Goal: Transaction & Acquisition: Purchase product/service

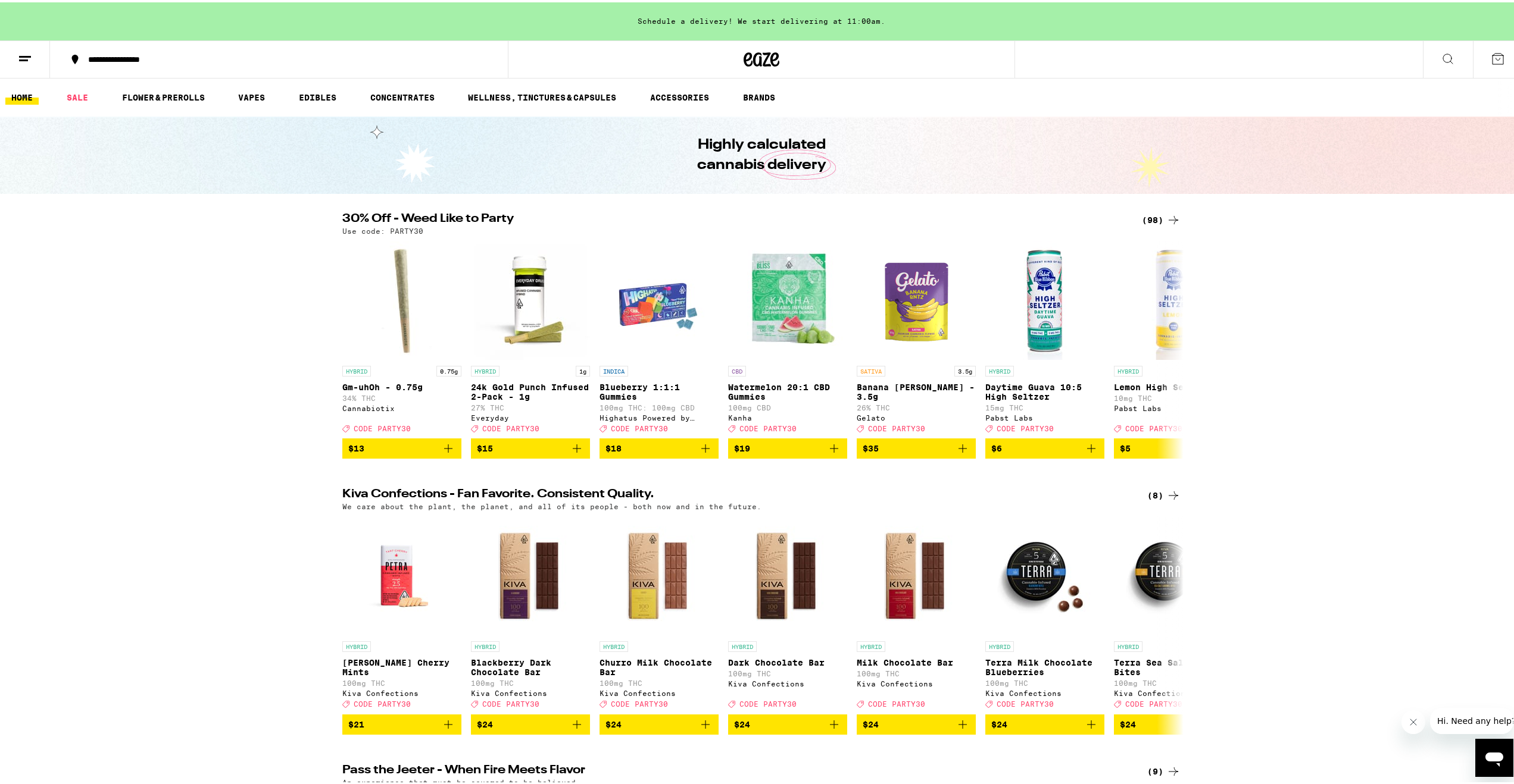
click at [1154, 219] on div "(98)" at bounding box center [1161, 218] width 38 height 14
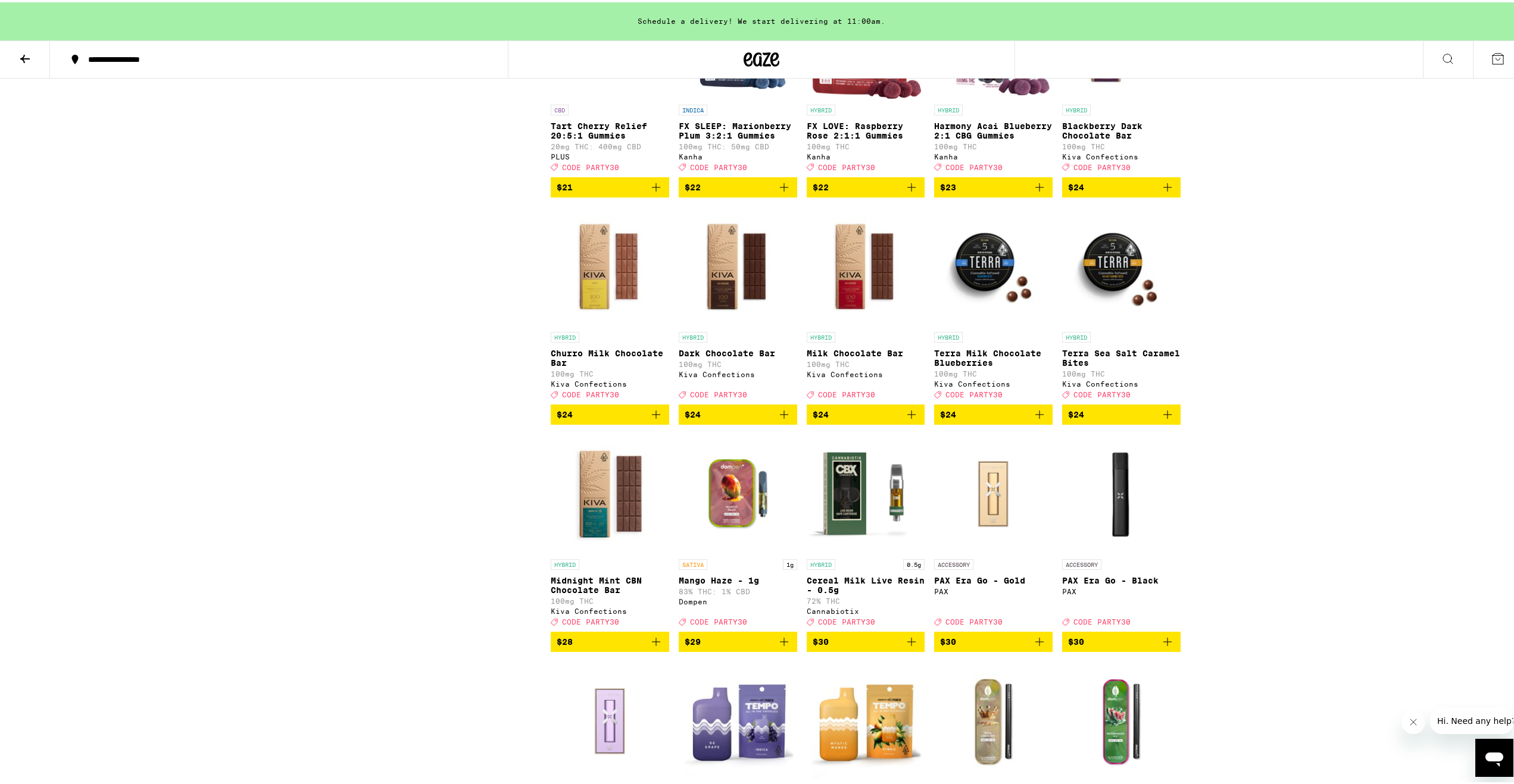
scroll to position [2499, 0]
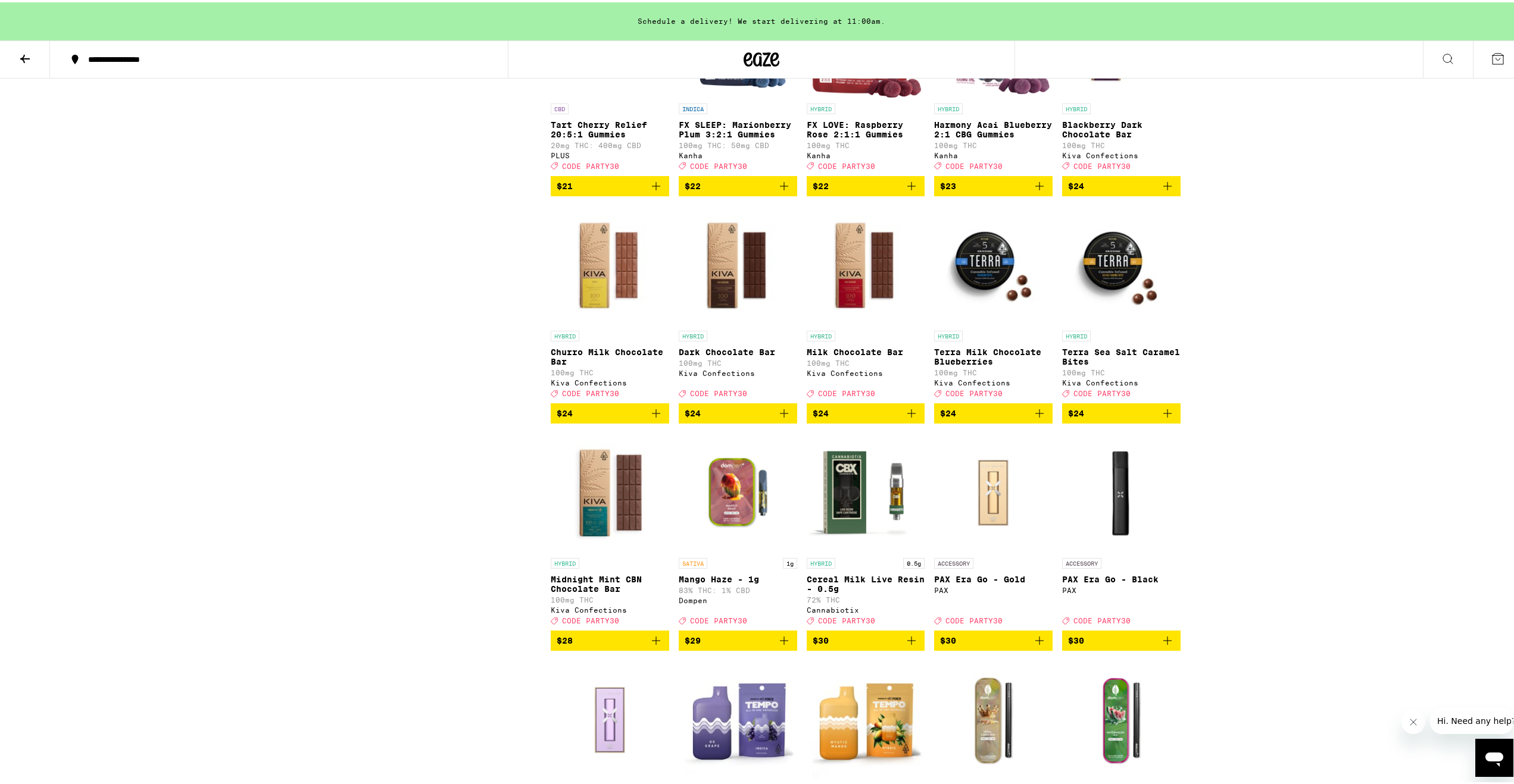
click at [656, 645] on icon "Add to bag" at bounding box center [656, 639] width 14 height 14
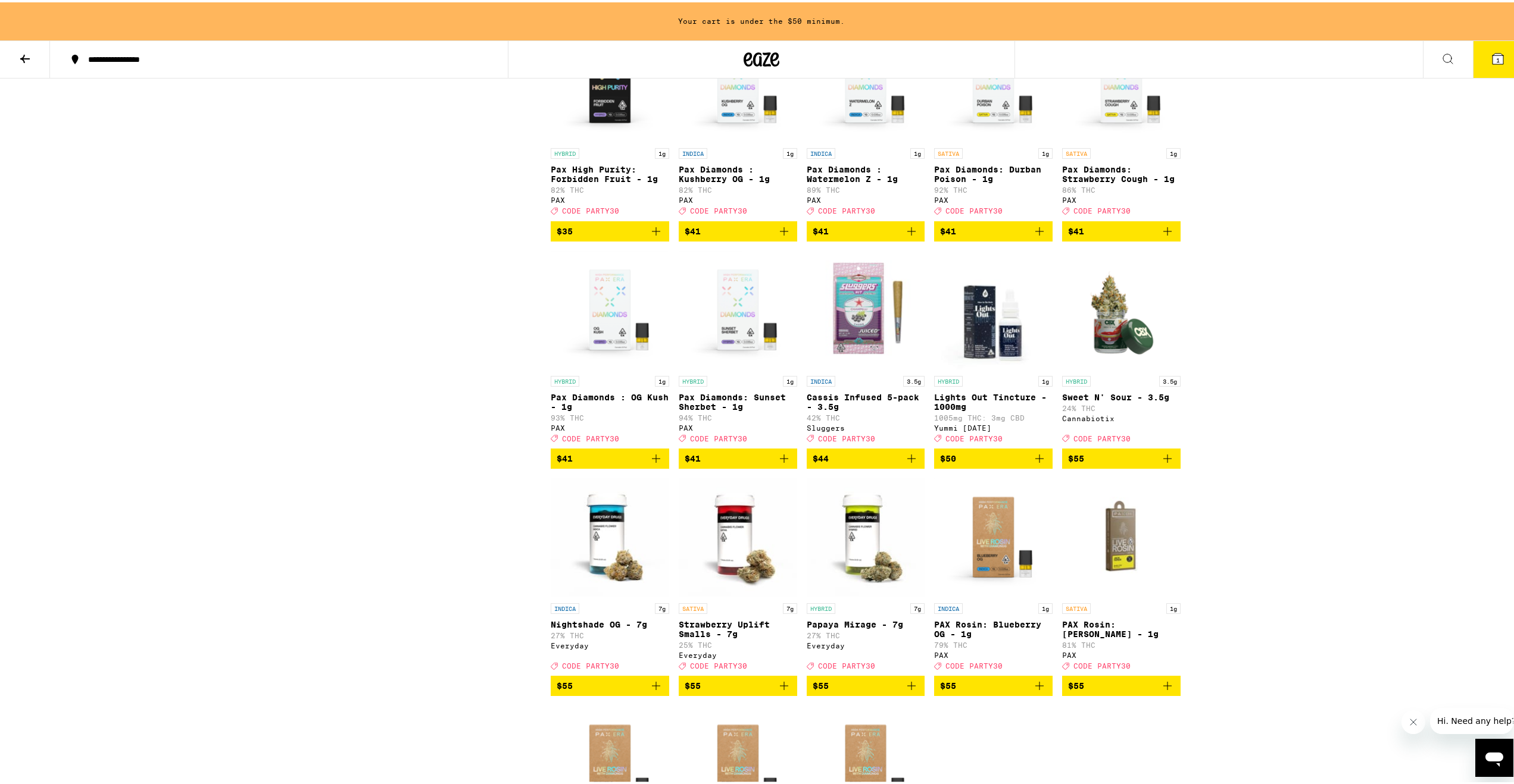
scroll to position [4047, 0]
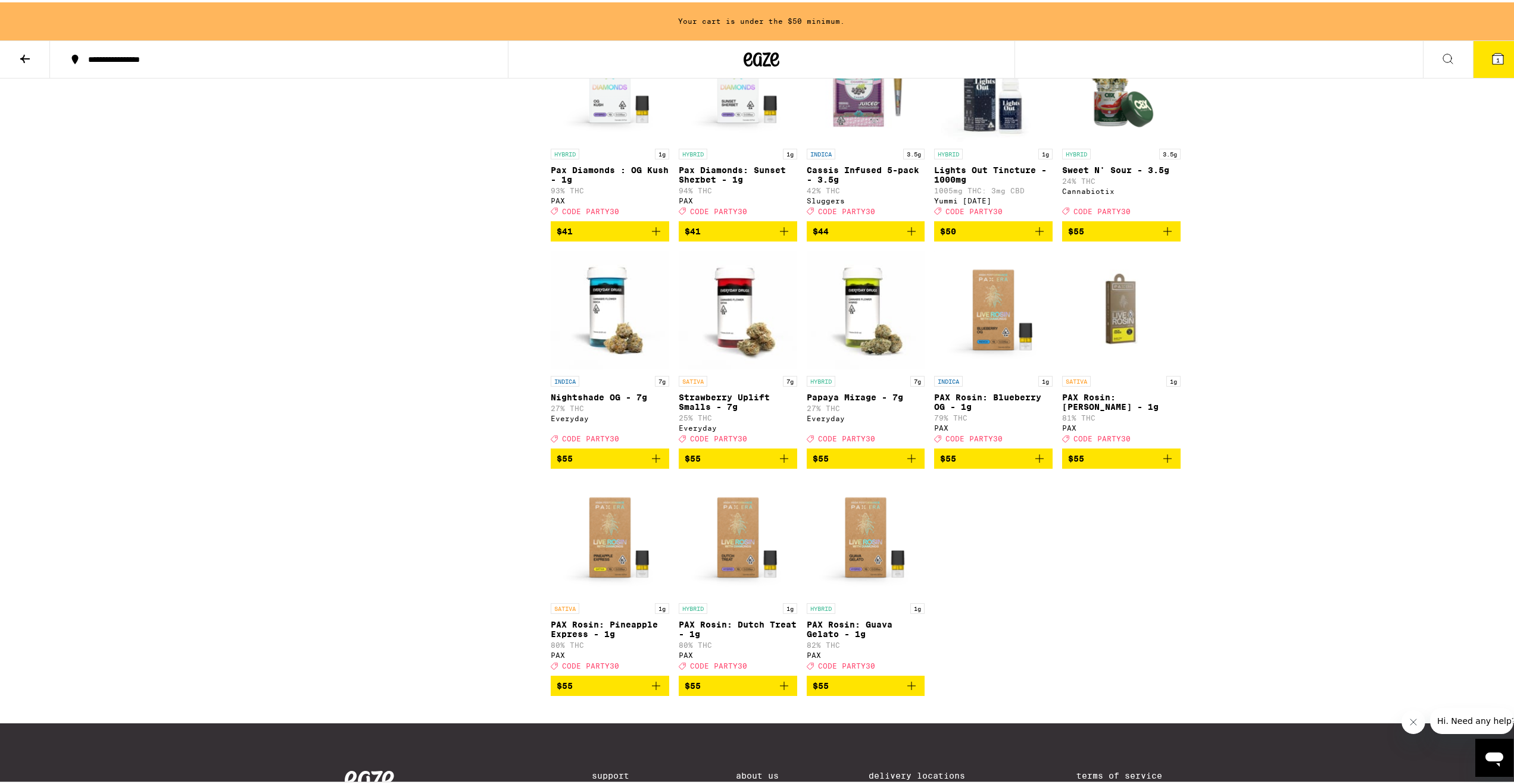
click at [1114, 140] on img "Open page for Sweet N' Sour - 3.5g from Cannabiotix" at bounding box center [1121, 81] width 118 height 119
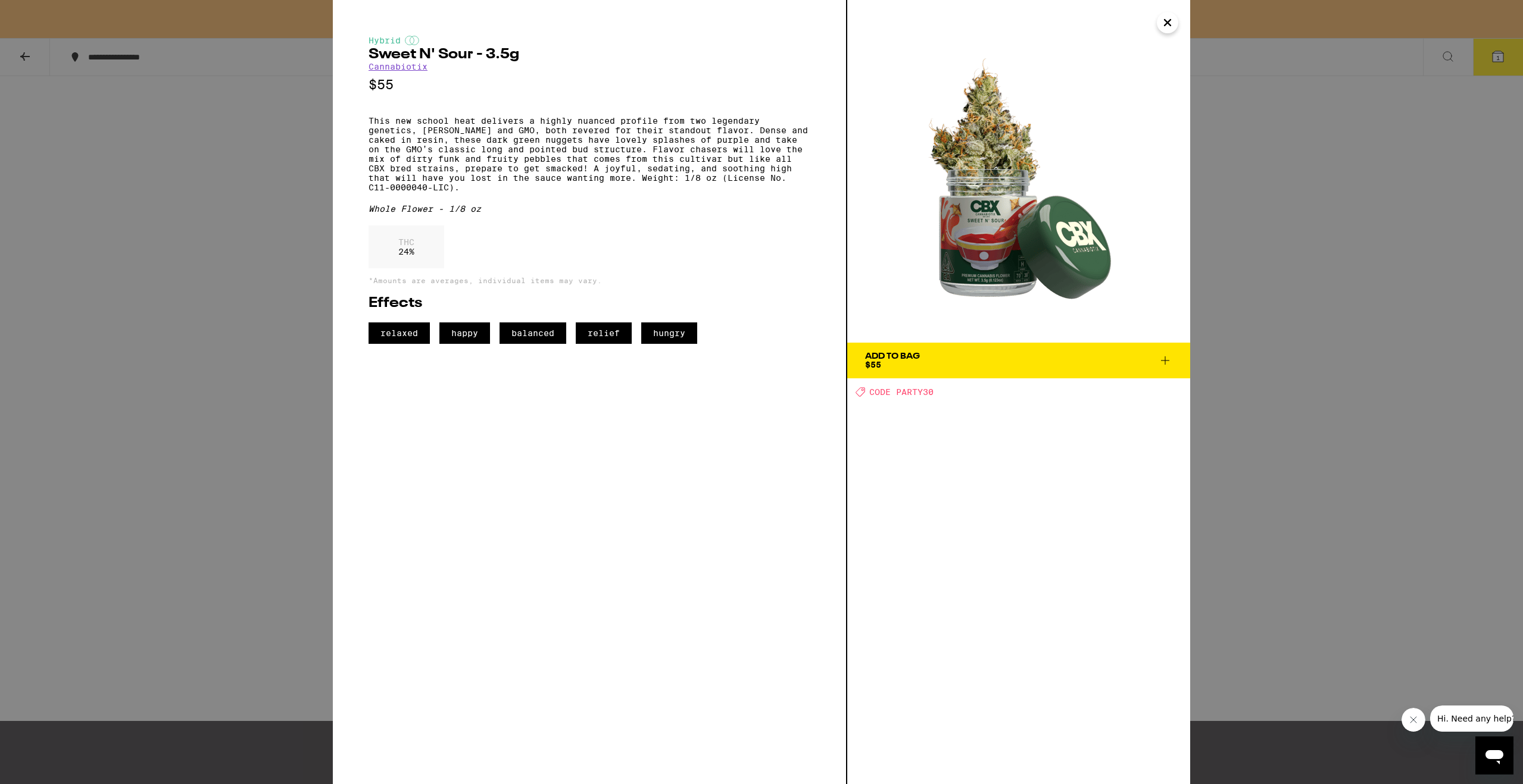
click at [166, 308] on div "Hybrid Sweet N' Sour - 3.5g Cannabiotix $55 This new school heat delivers a hig…" at bounding box center [761, 392] width 1523 height 784
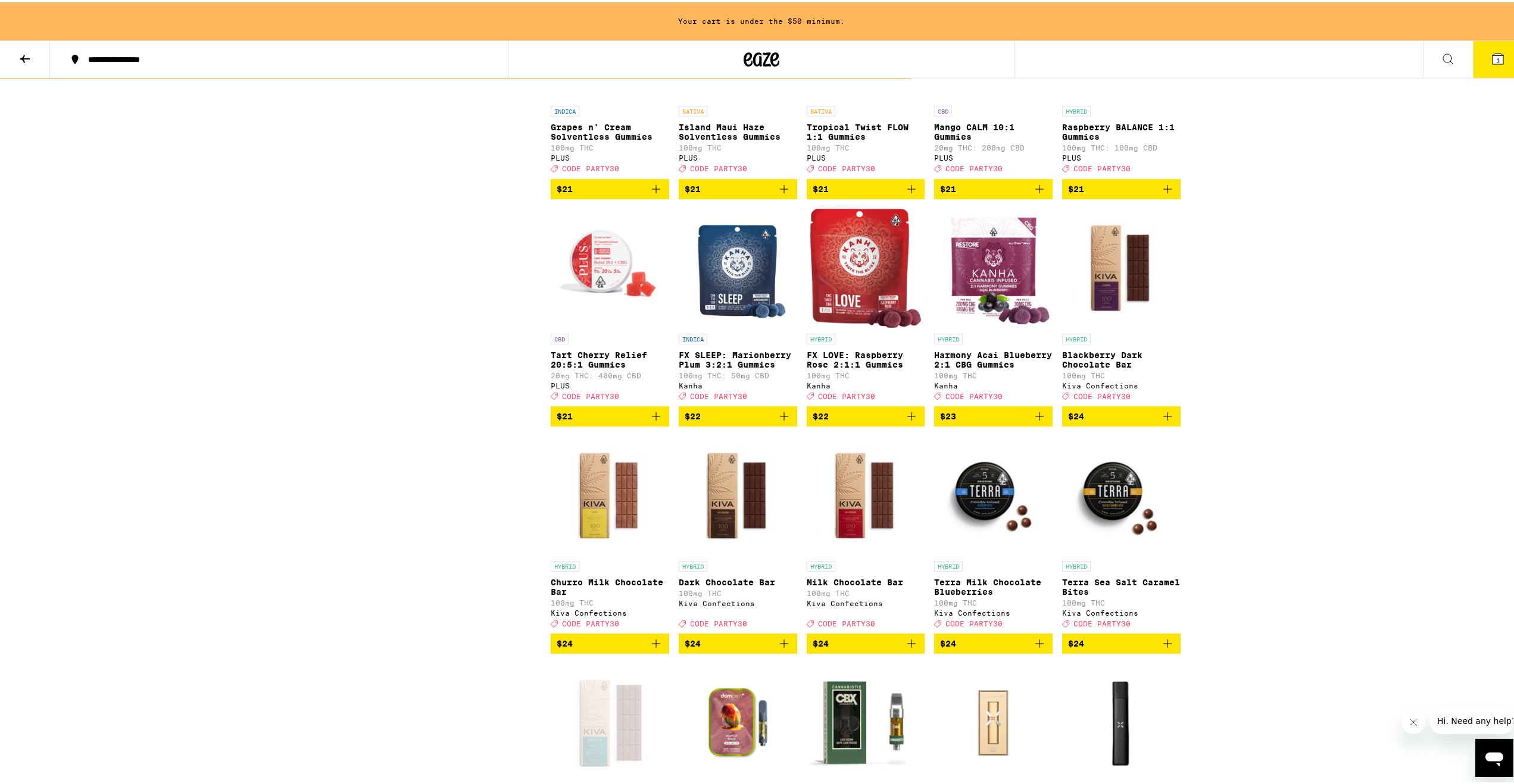
scroll to position [2440, 0]
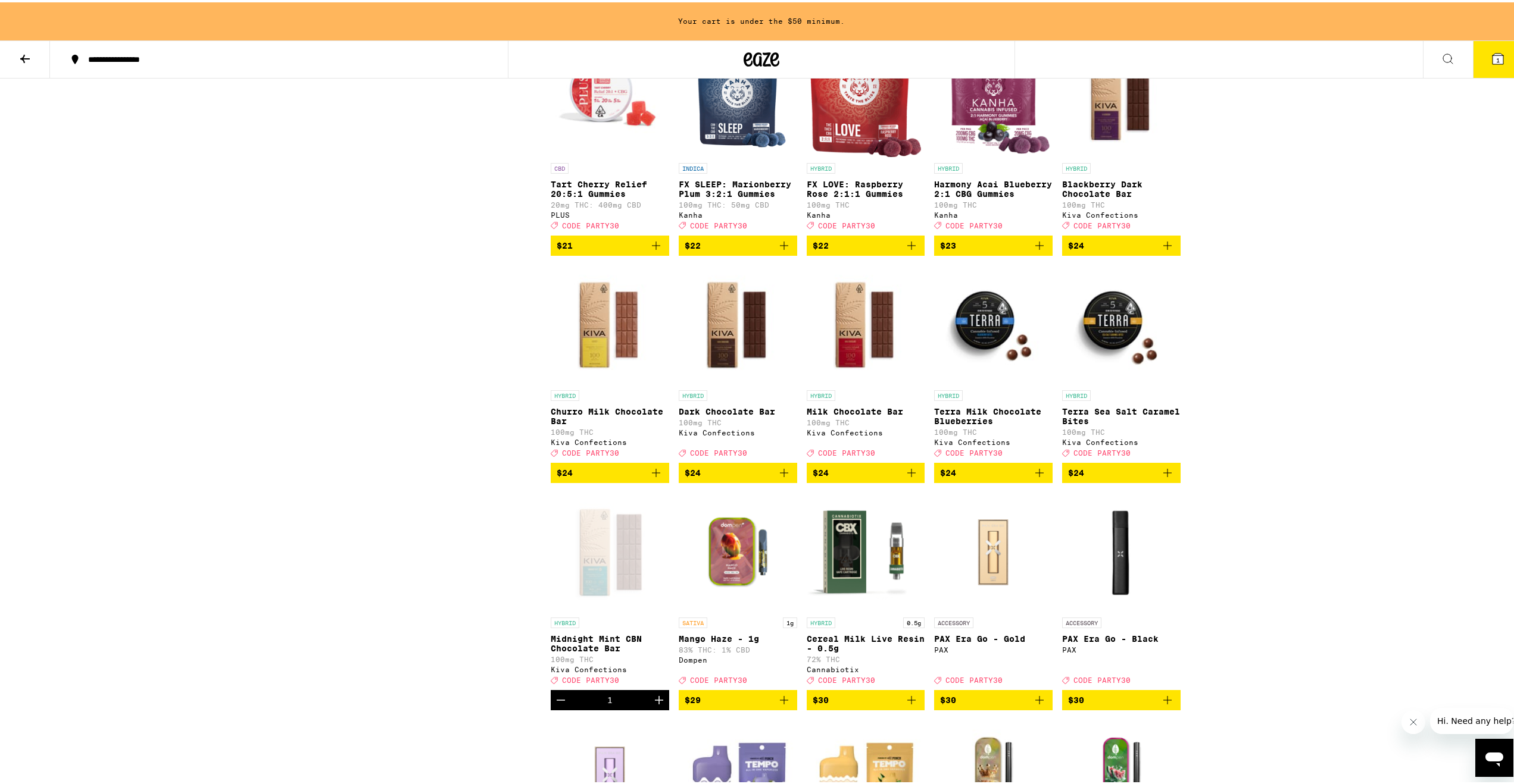
click at [651, 478] on icon "Add to bag" at bounding box center [656, 470] width 14 height 14
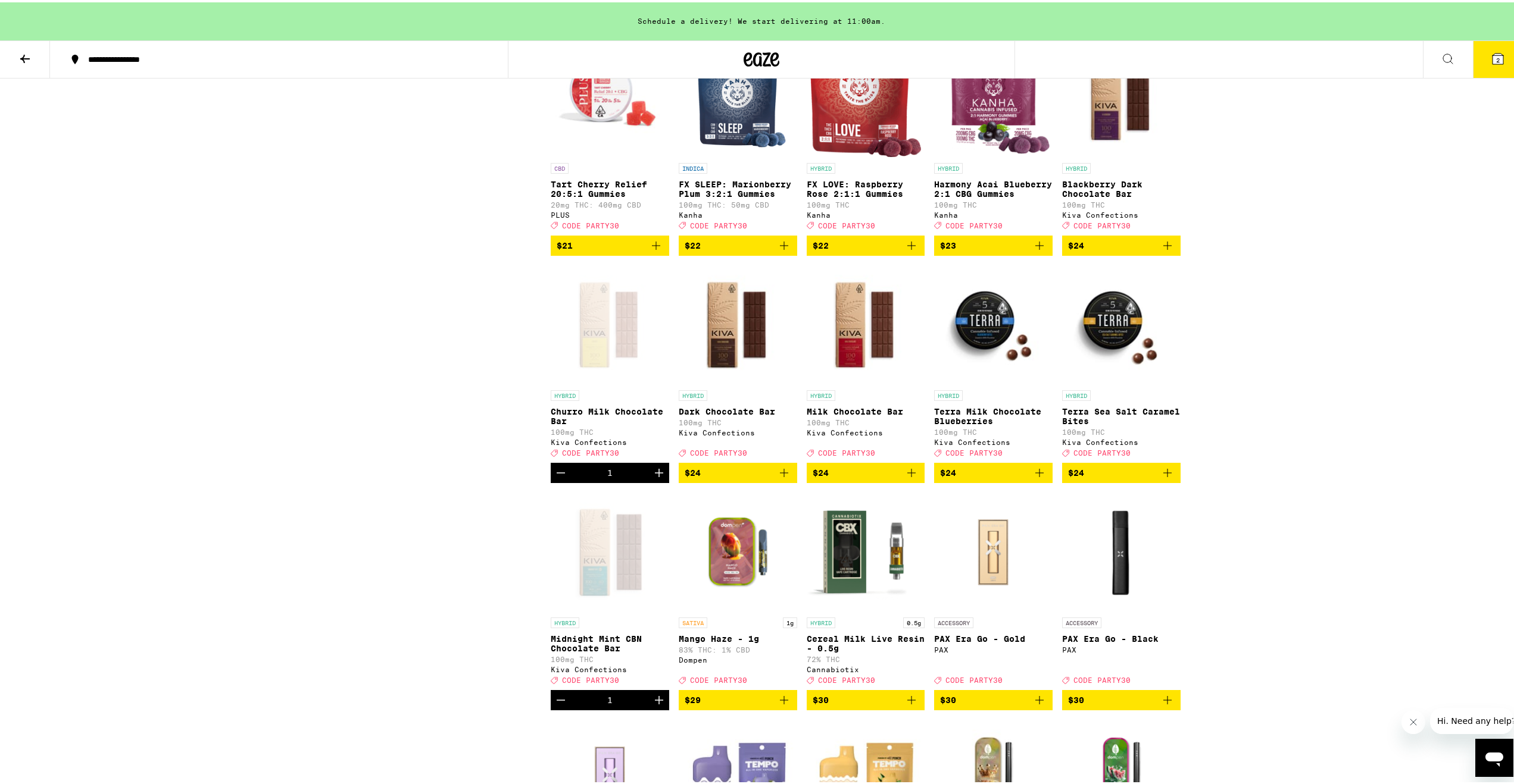
click at [654, 478] on icon "Increment" at bounding box center [659, 470] width 14 height 14
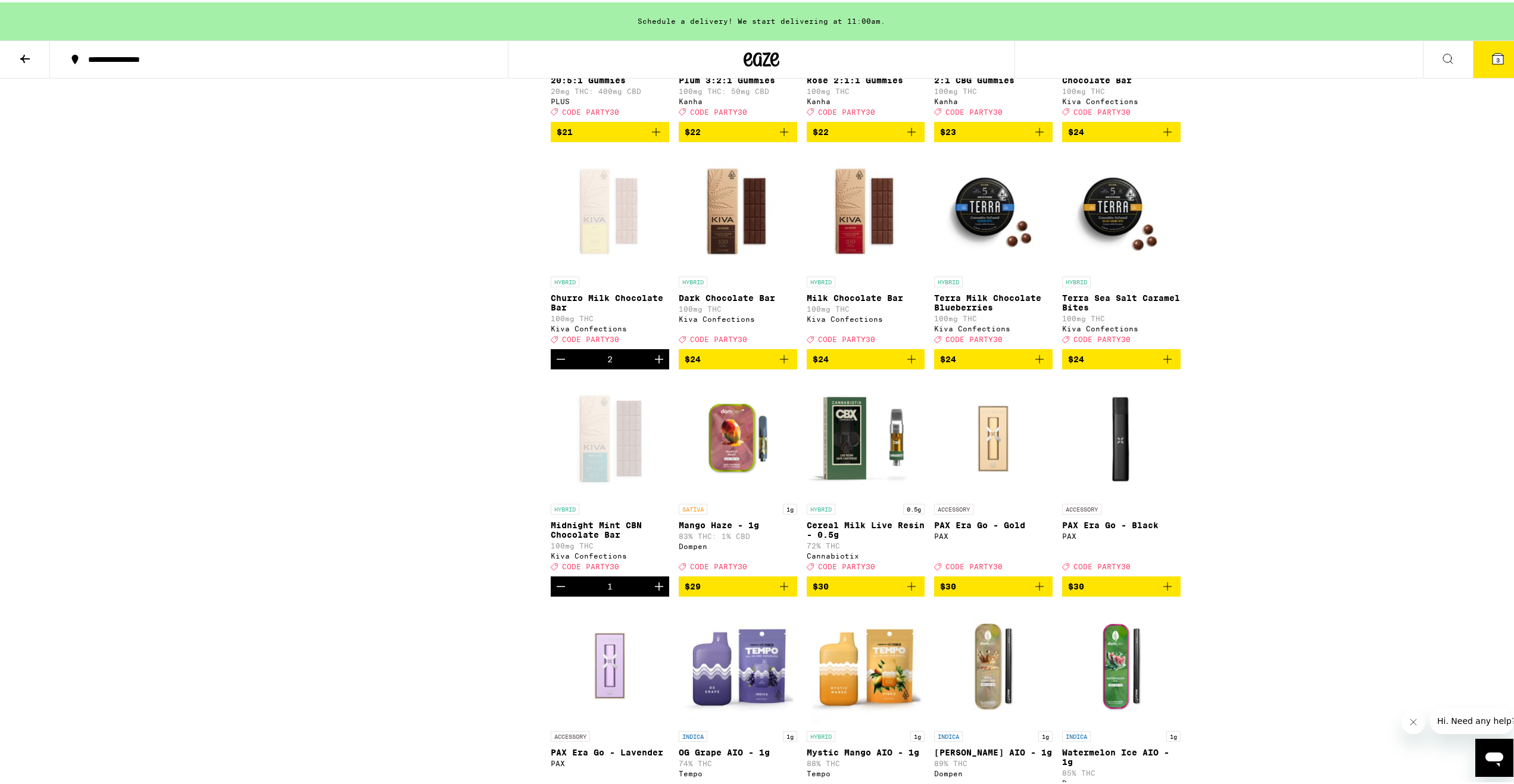
scroll to position [2559, 0]
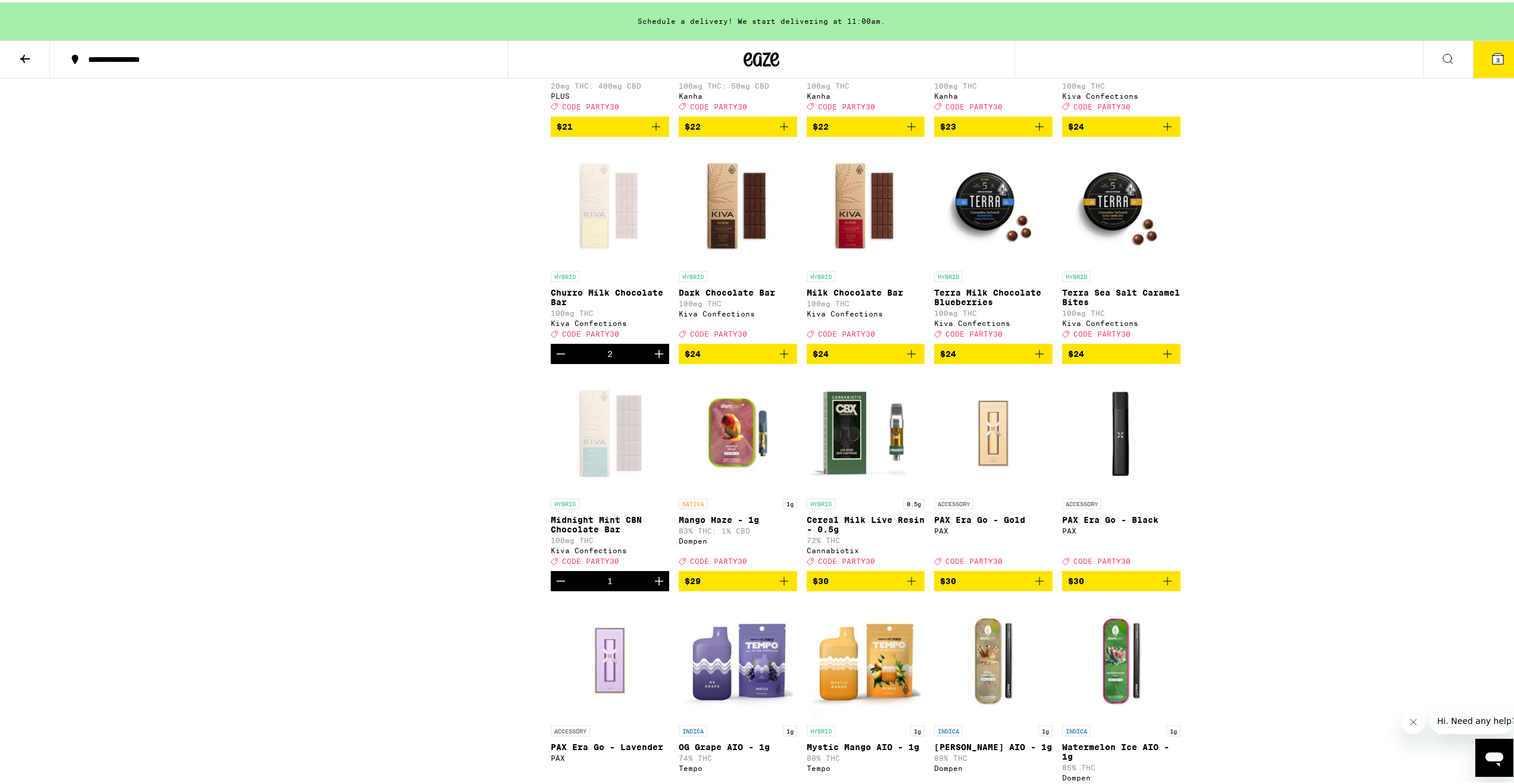
click at [657, 586] on icon "Increment" at bounding box center [659, 579] width 14 height 14
click at [653, 586] on icon "Increment" at bounding box center [659, 579] width 14 height 14
click at [655, 356] on icon "Increment" at bounding box center [658, 351] width 8 height 8
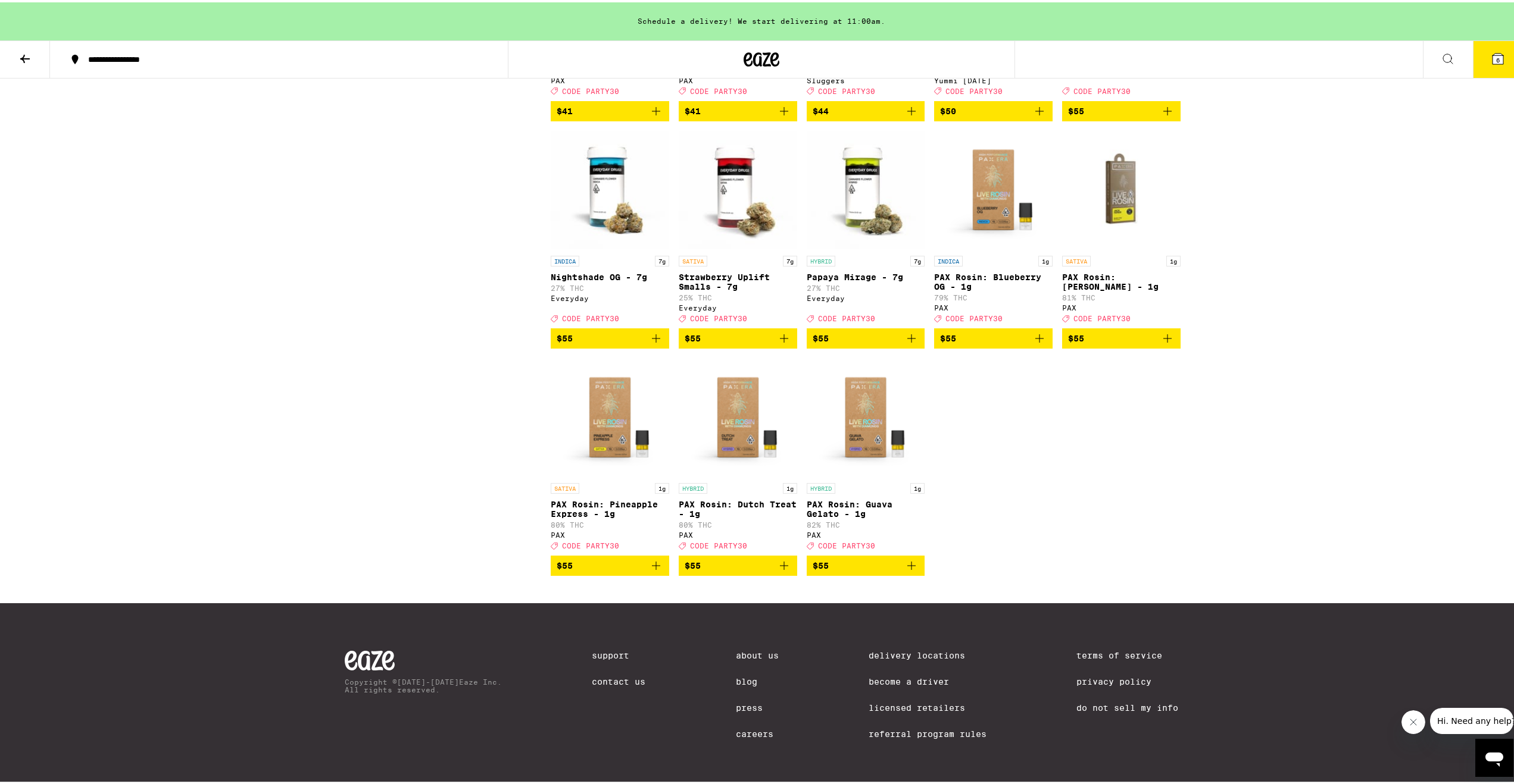
scroll to position [4285, 0]
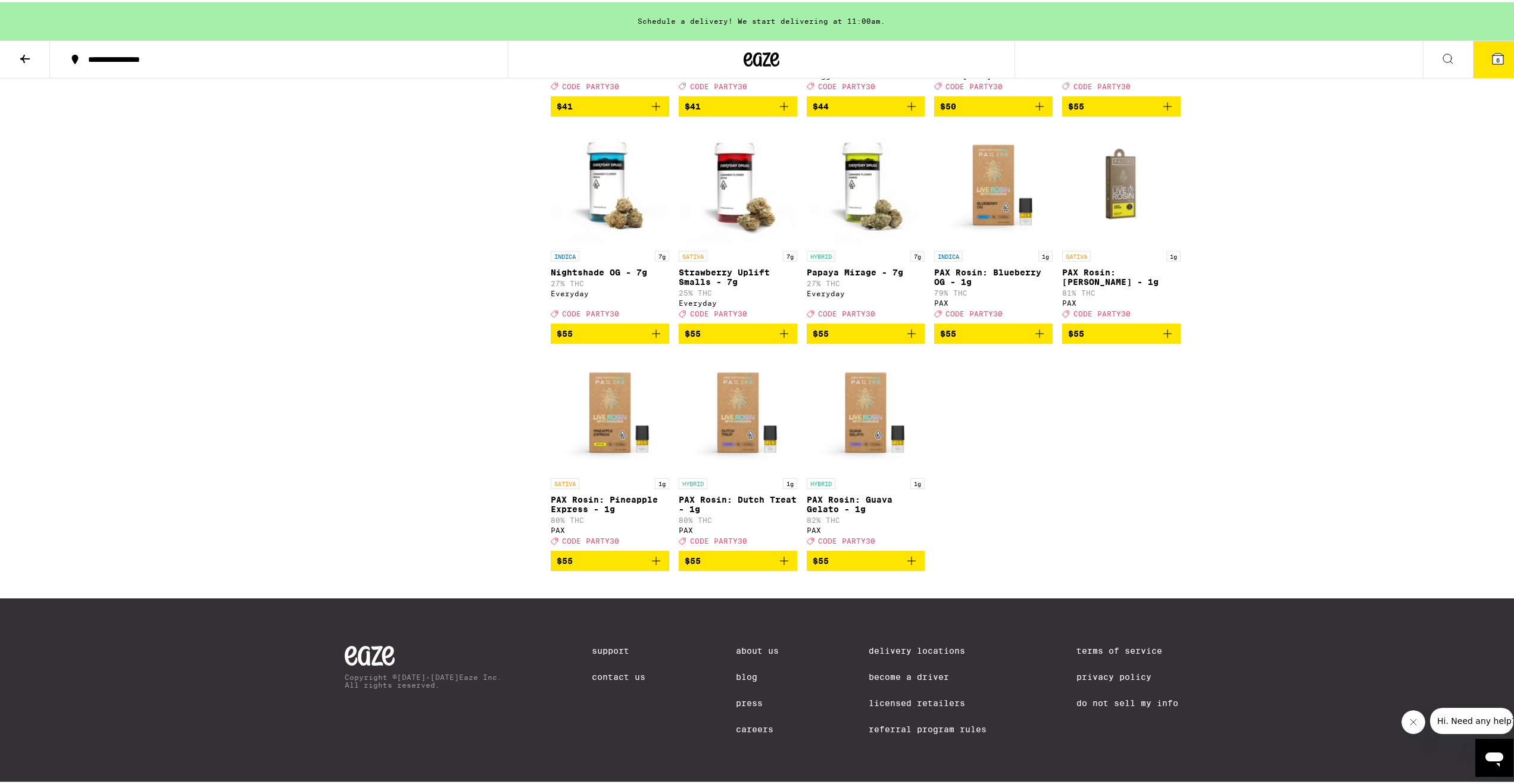
click at [781, 339] on icon "Add to bag" at bounding box center [784, 331] width 14 height 14
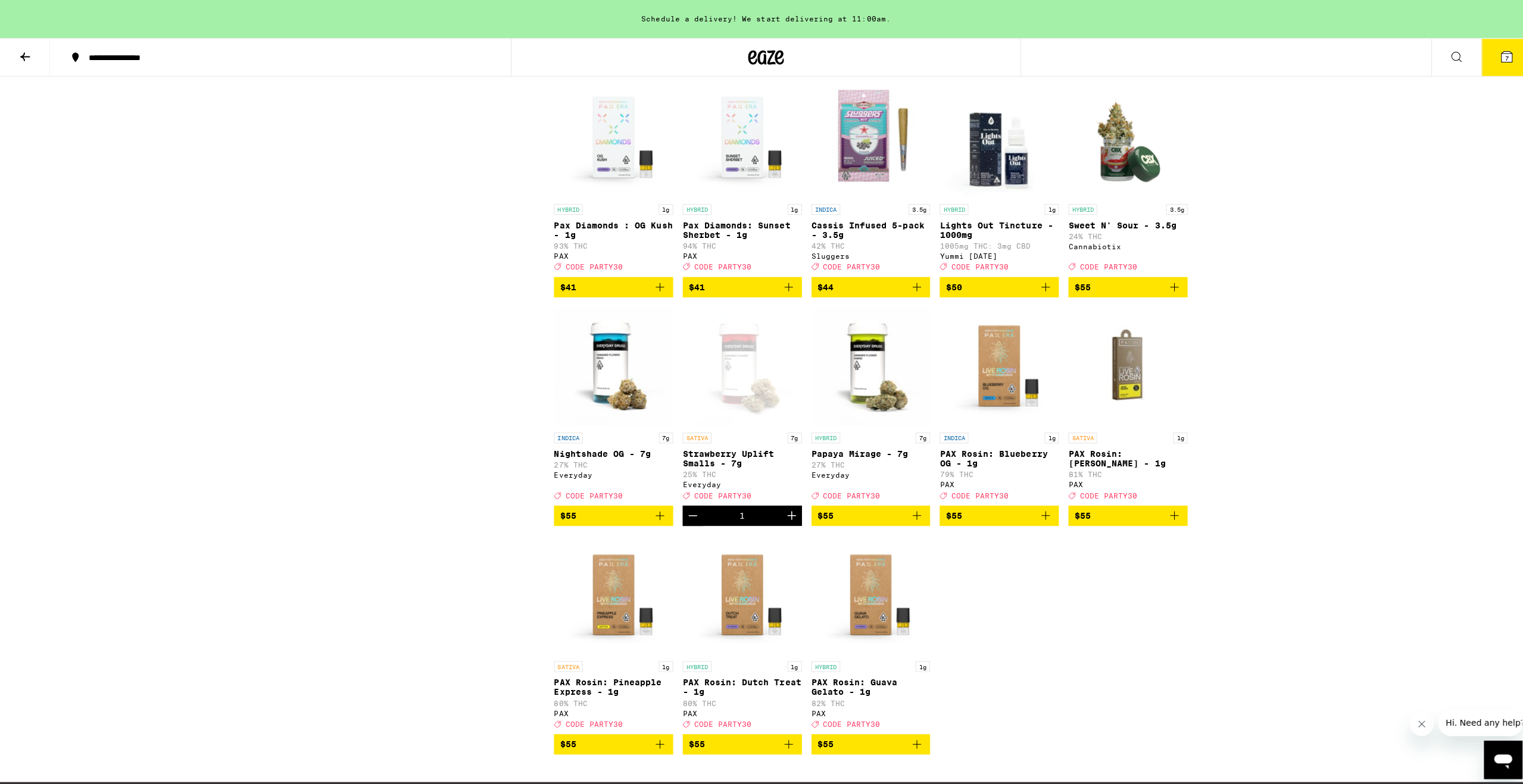
scroll to position [3987, 0]
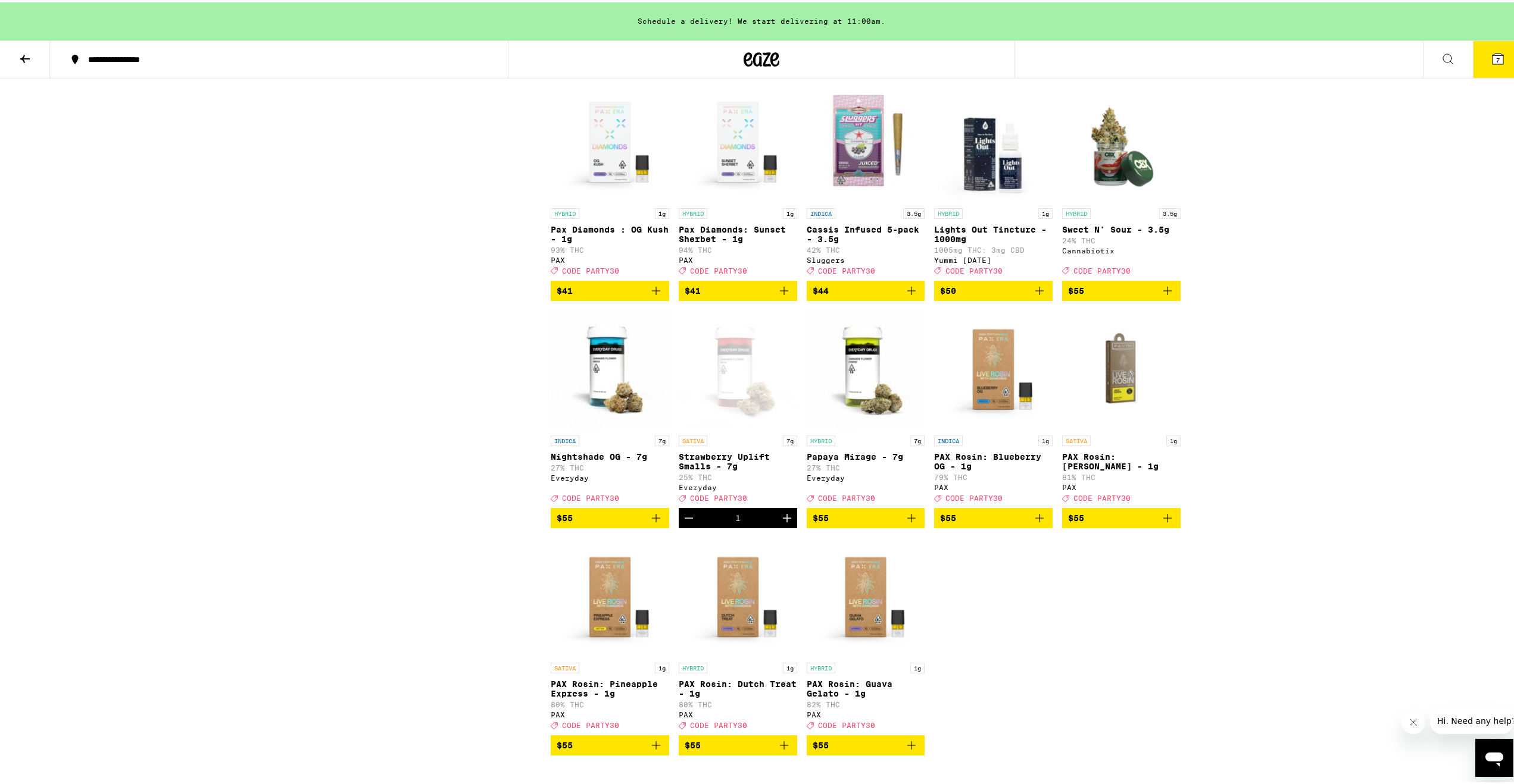
click at [1165, 296] on icon "Add to bag" at bounding box center [1167, 288] width 14 height 14
click at [1481, 54] on button "8" at bounding box center [1498, 57] width 50 height 37
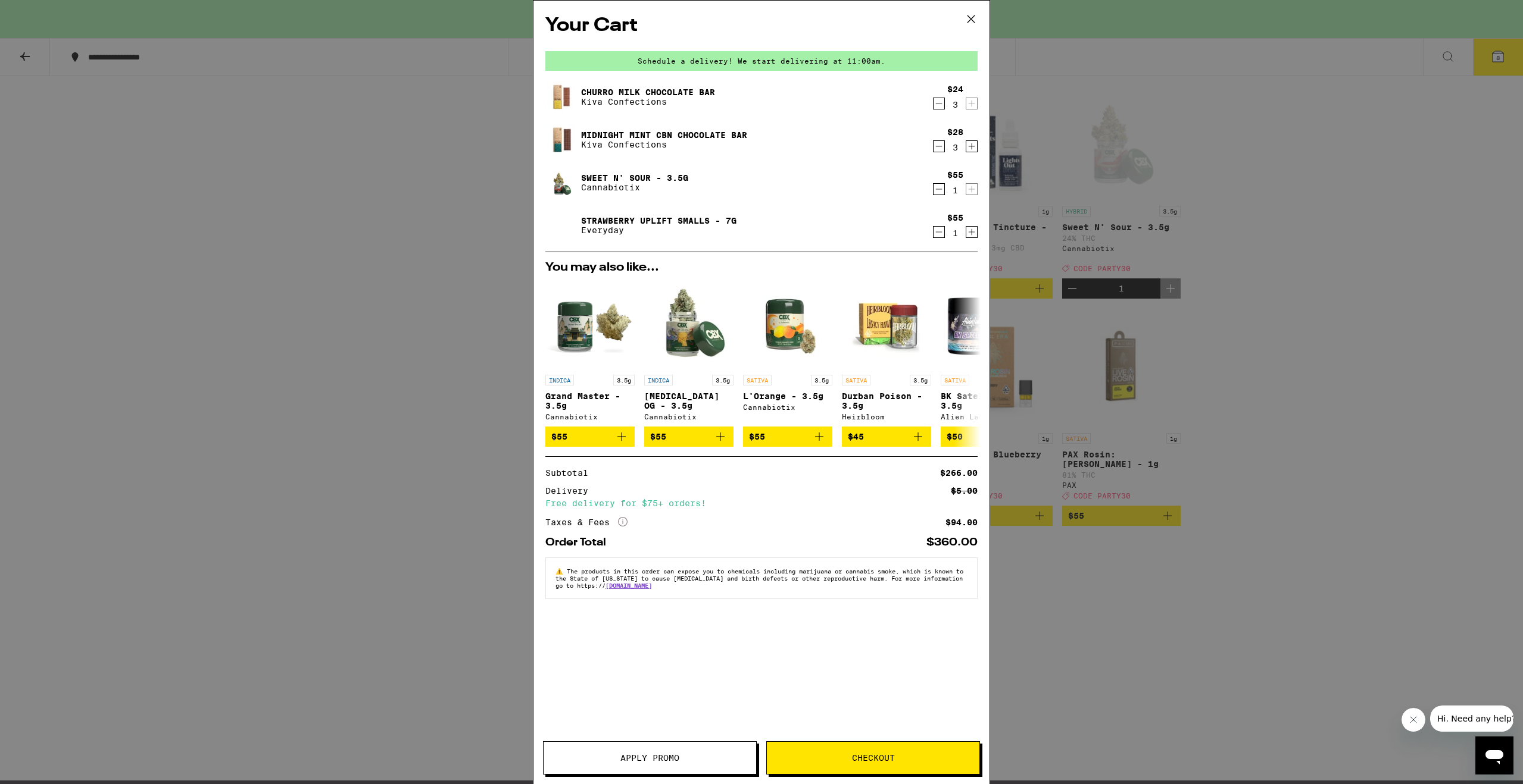
click at [665, 759] on span "Apply Promo" at bounding box center [650, 758] width 59 height 8
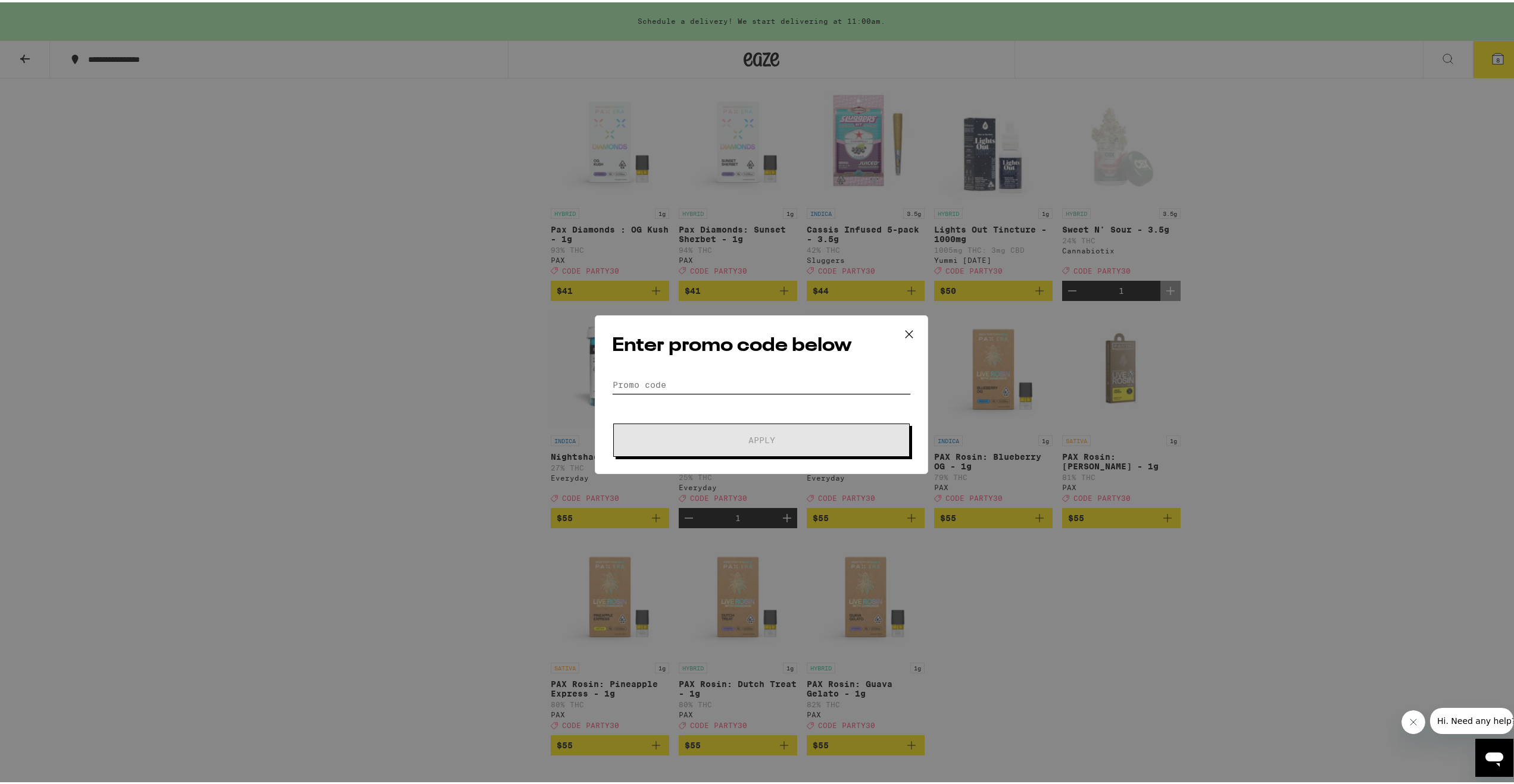
click at [682, 382] on input "Promo Code" at bounding box center [761, 382] width 299 height 18
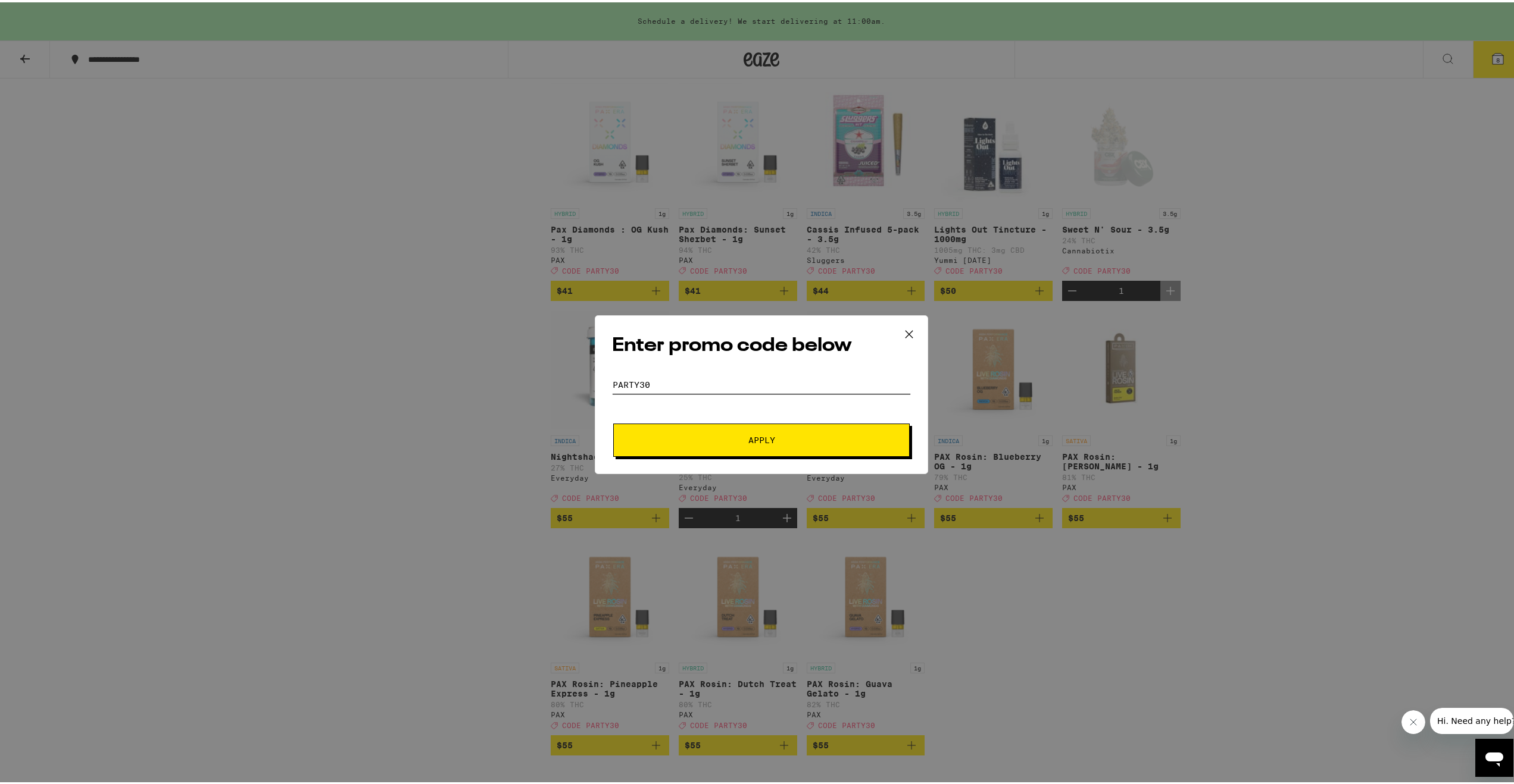
type input "party30"
click at [740, 440] on span "Apply" at bounding box center [761, 438] width 214 height 8
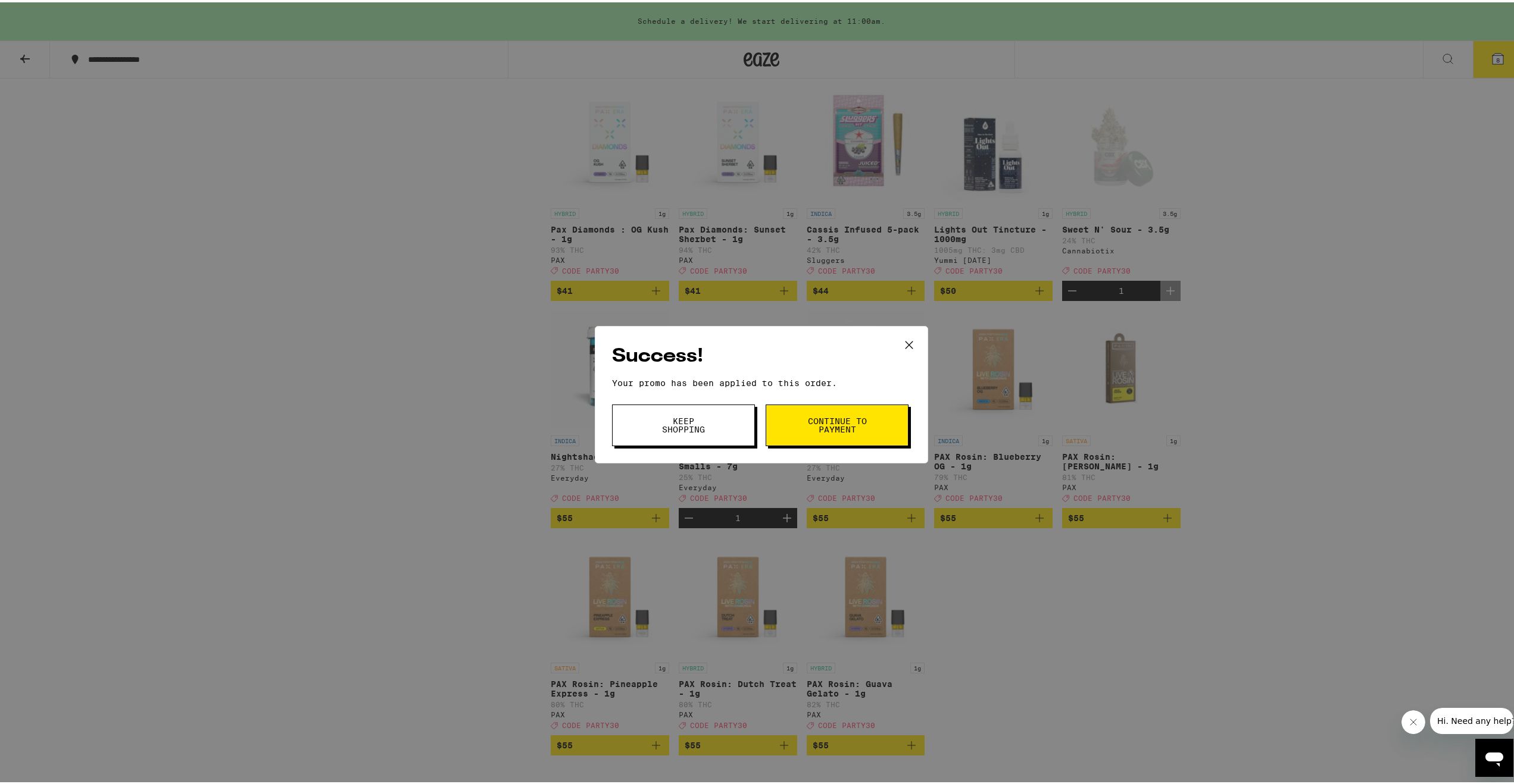
click at [701, 437] on button "Keep Shopping" at bounding box center [683, 423] width 143 height 42
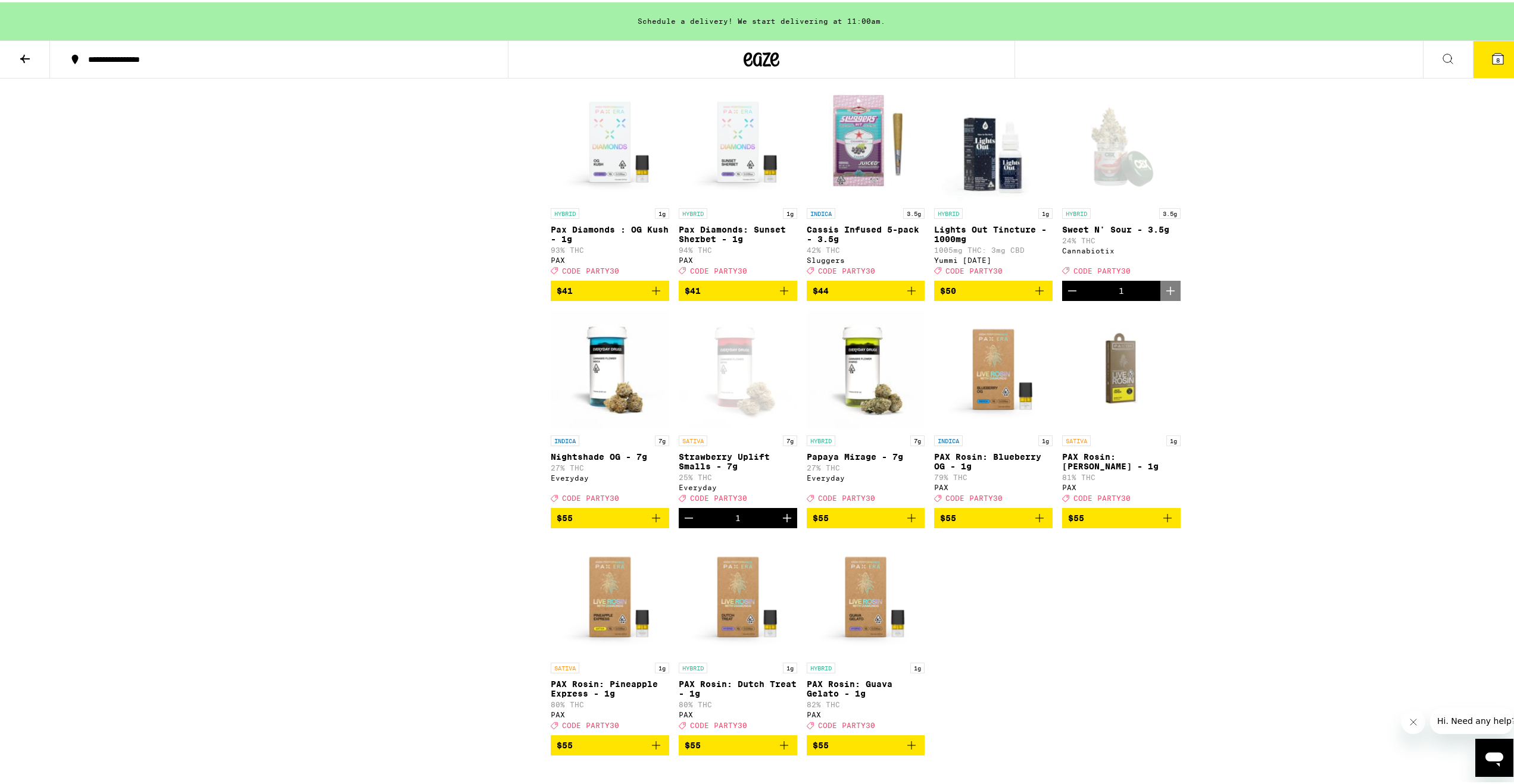
click at [1493, 53] on icon at bounding box center [1498, 56] width 11 height 11
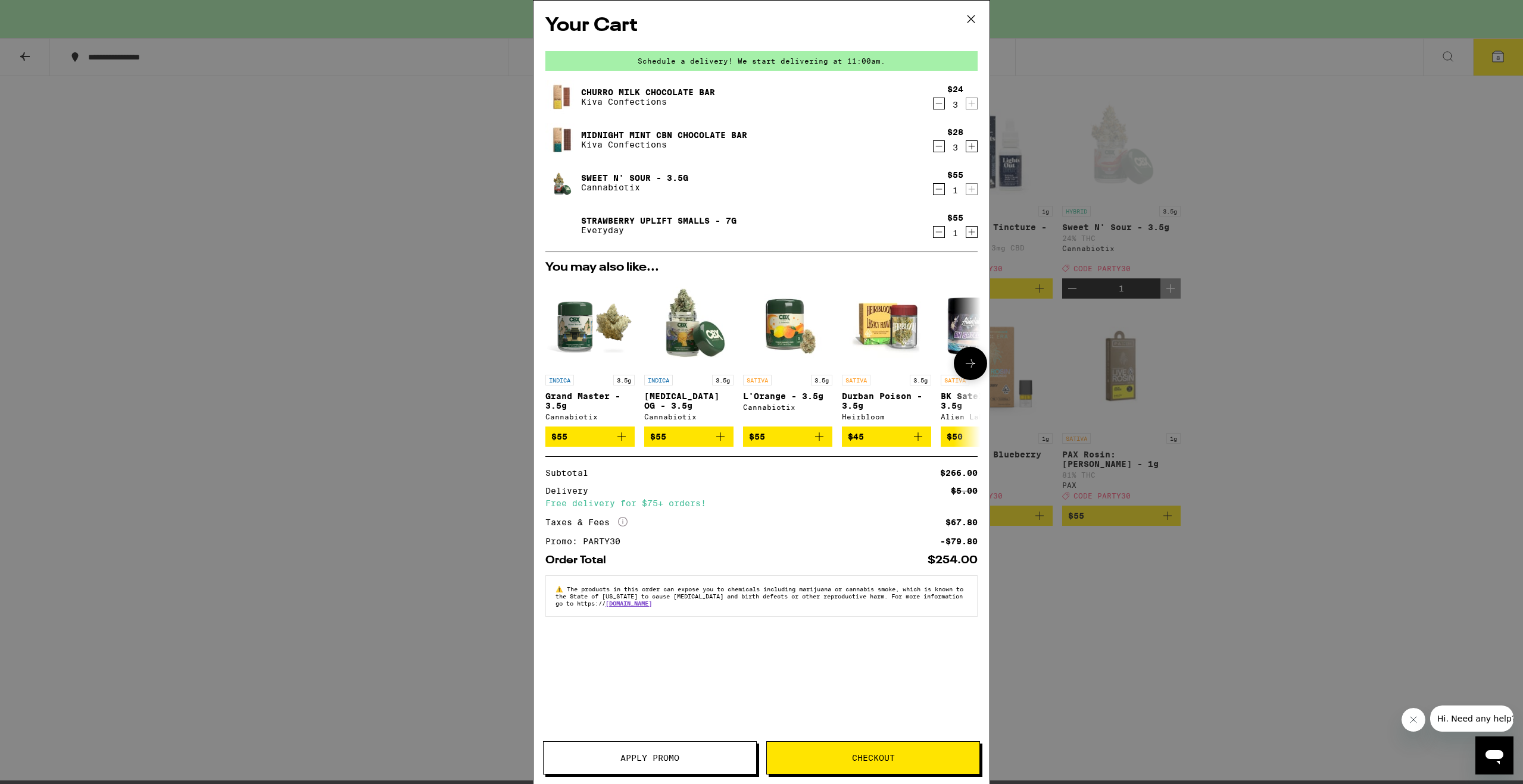
click at [979, 364] on button at bounding box center [970, 363] width 33 height 33
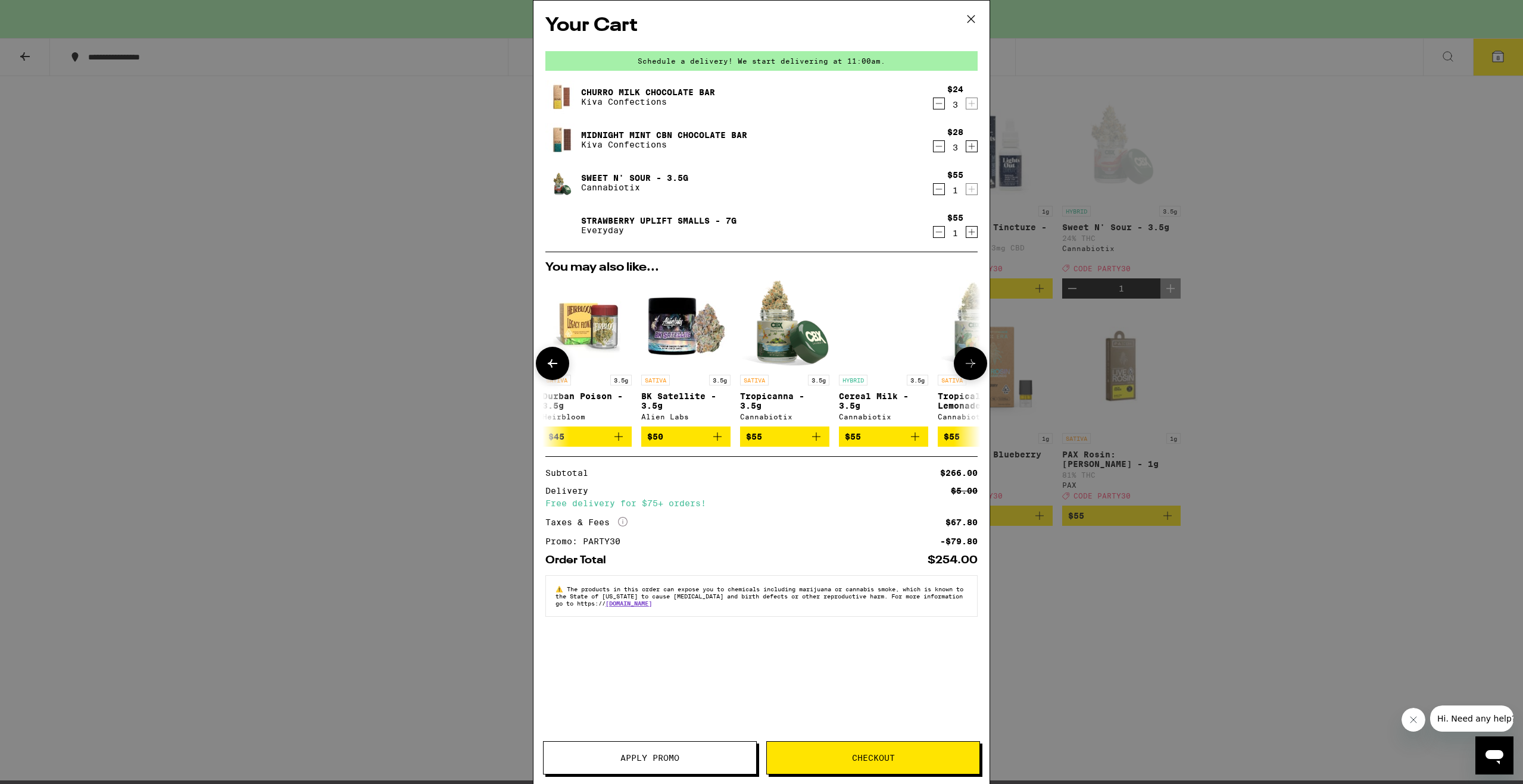
scroll to position [0, 302]
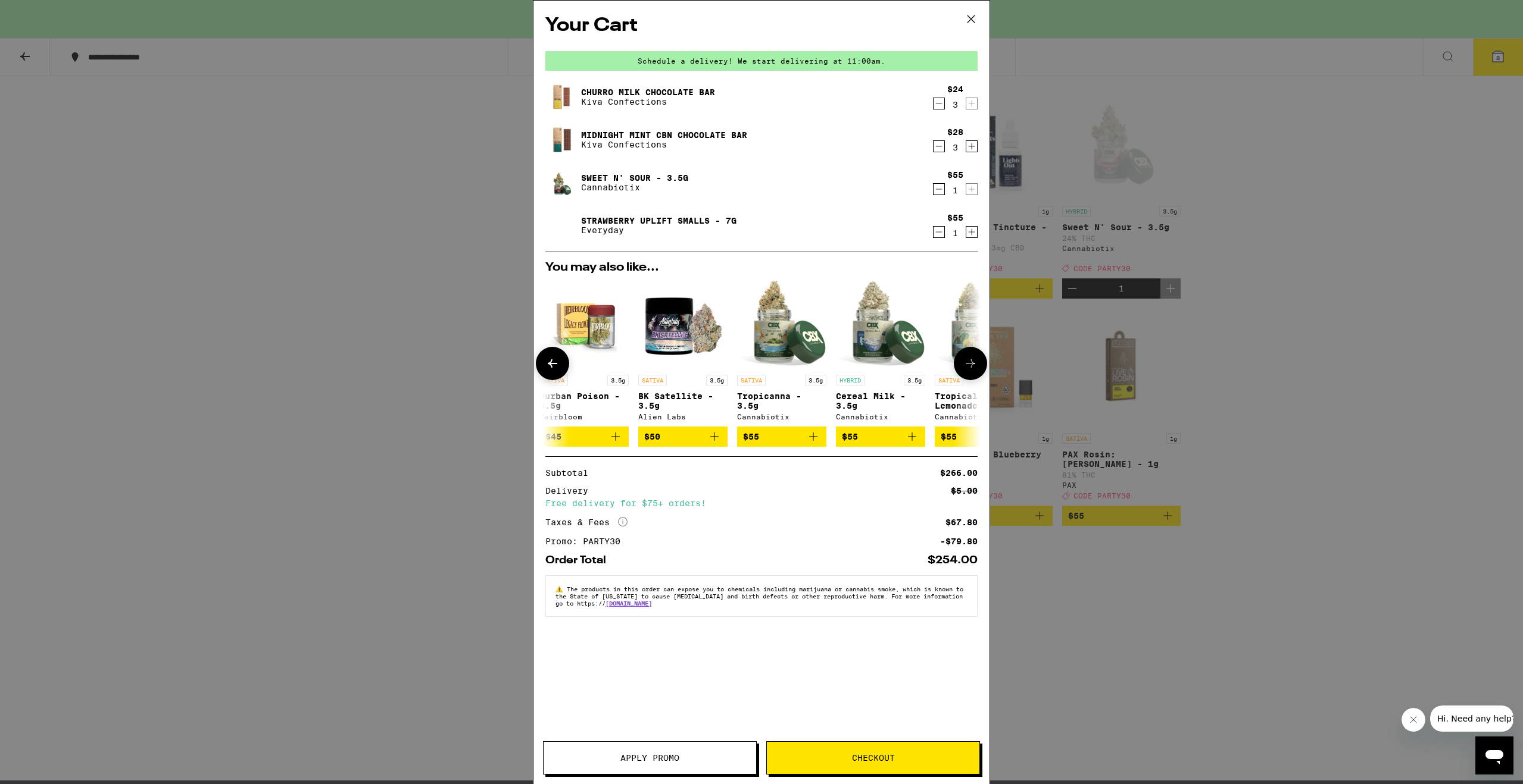
click at [669, 331] on img "Open page for BK Satellite - 3.5g from Alien Labs" at bounding box center [683, 324] width 89 height 89
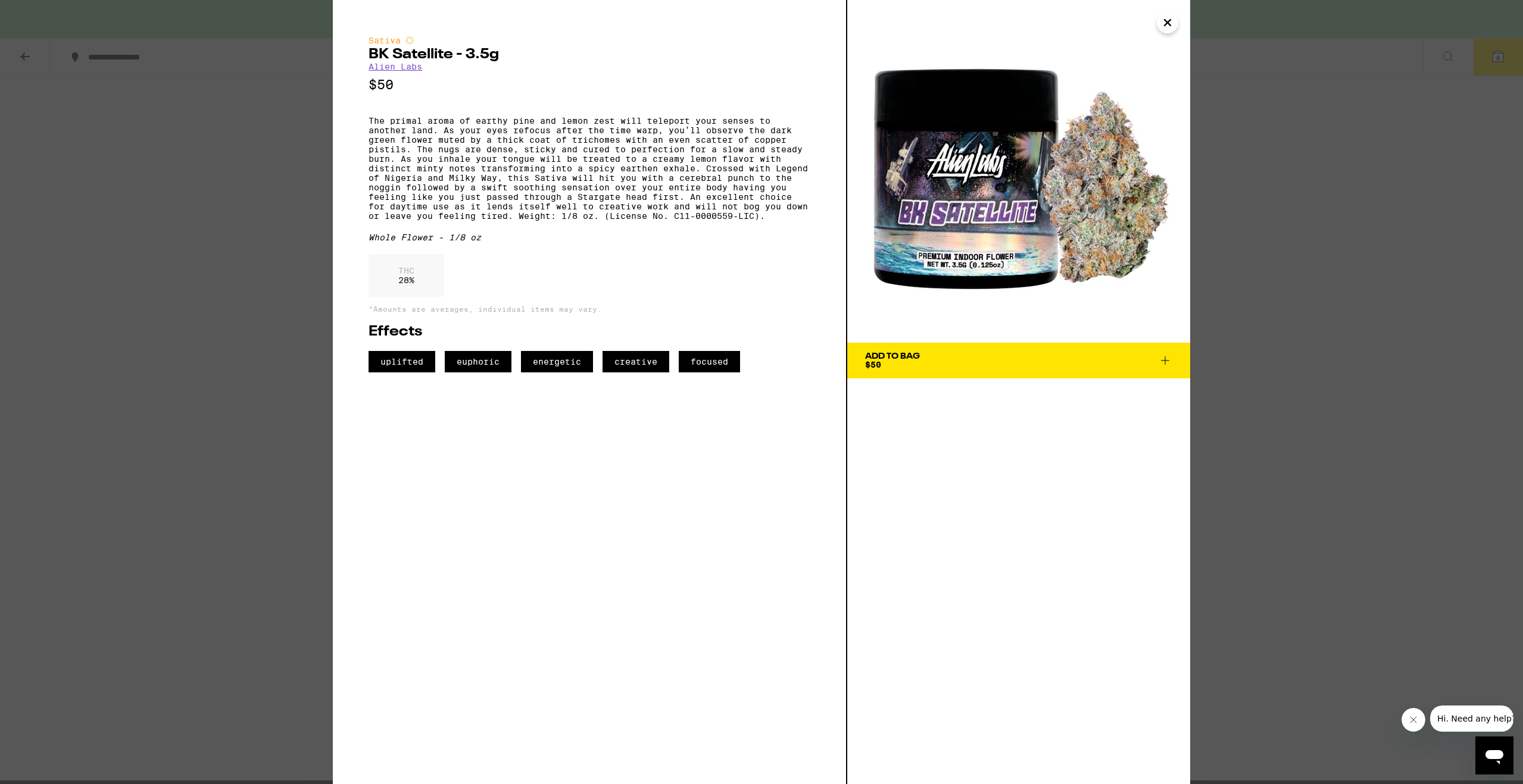
click at [410, 75] on div "Sativa BK Satellite - 3.5g Alien Labs $50 The primal aroma of earthy pine and l…" at bounding box center [589, 204] width 442 height 337
click at [413, 68] on link "Alien Labs" at bounding box center [395, 66] width 54 height 9
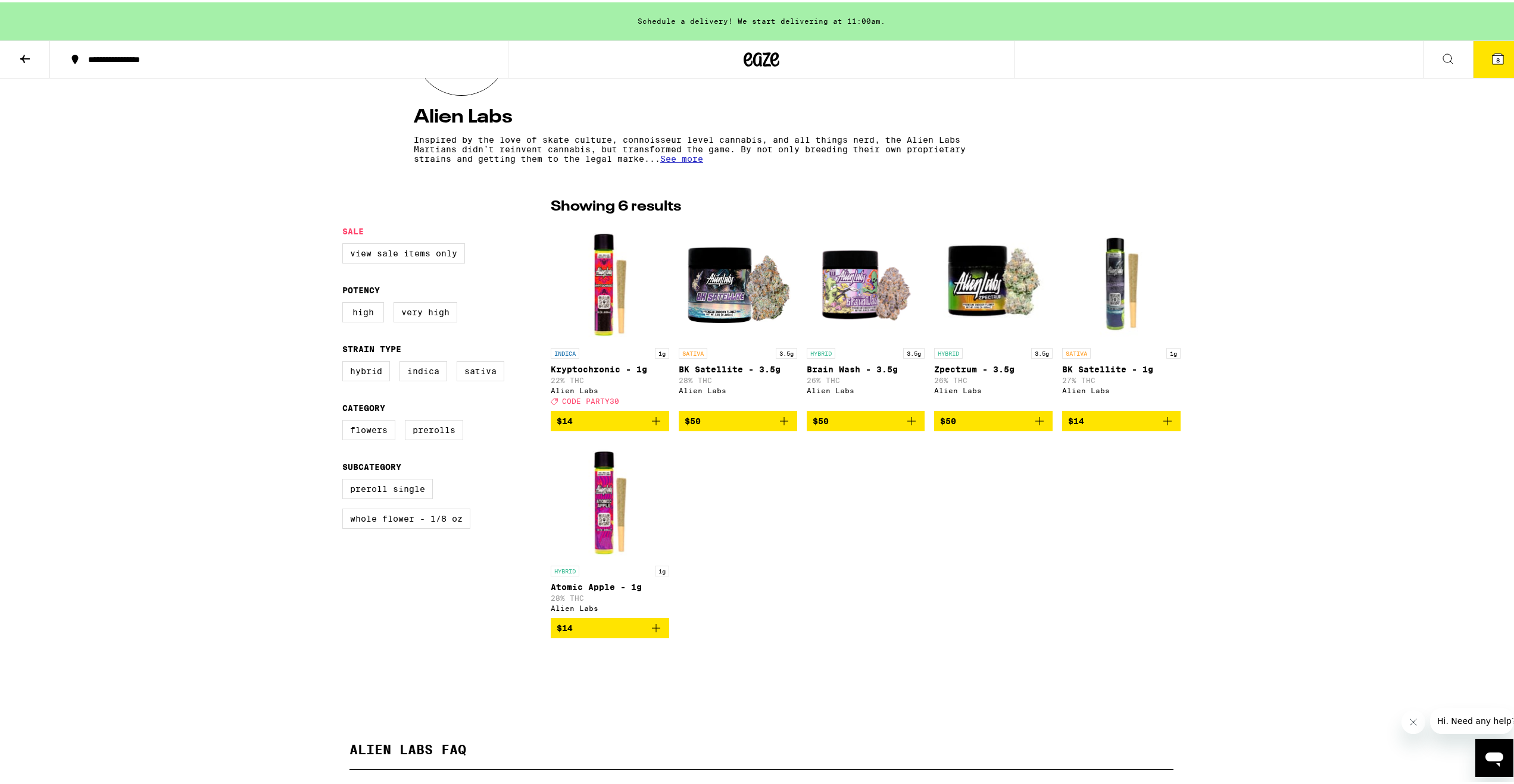
scroll to position [178, 0]
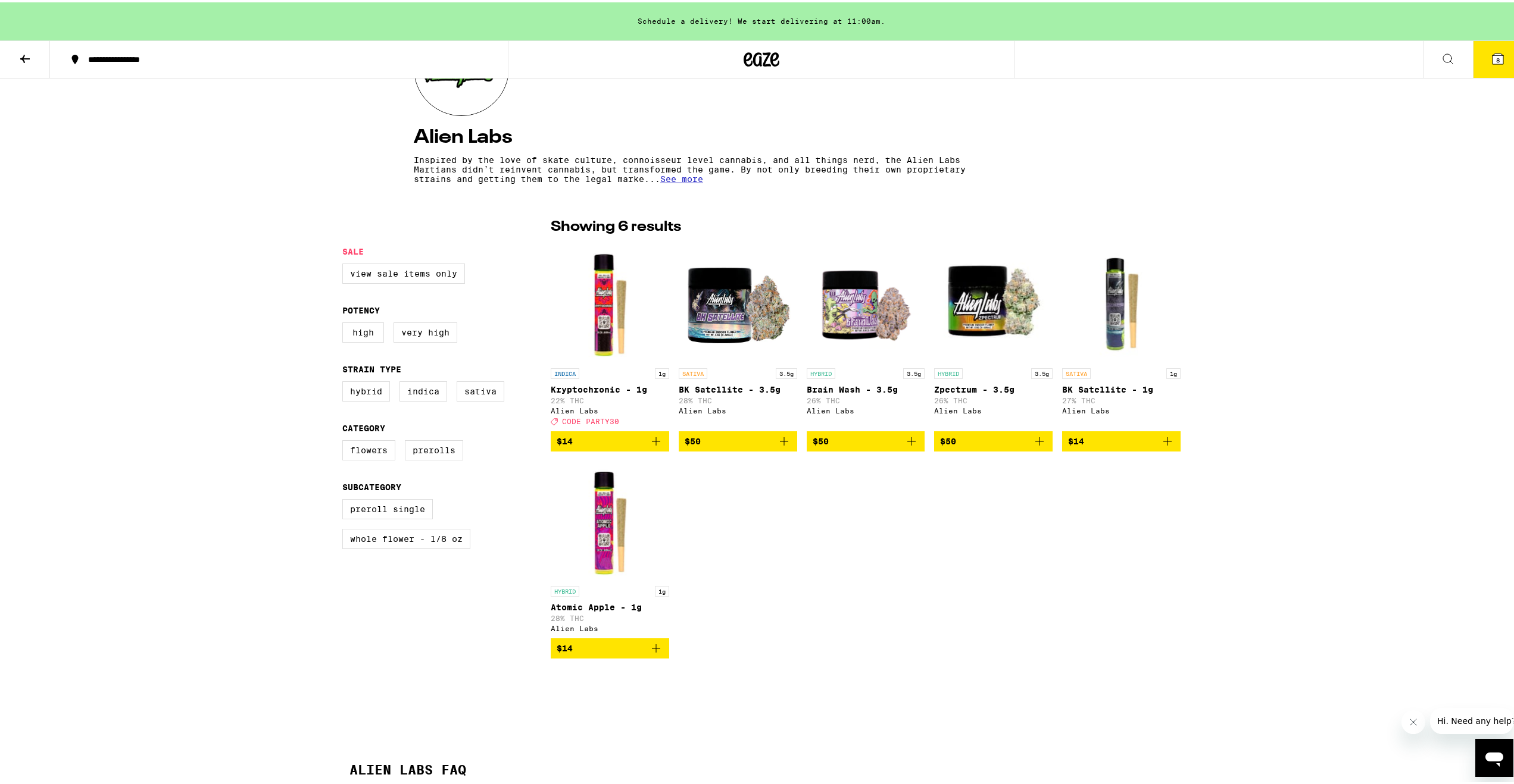
click at [835, 313] on img "Open page for Brain Wash - 3.5g from Alien Labs" at bounding box center [866, 300] width 118 height 119
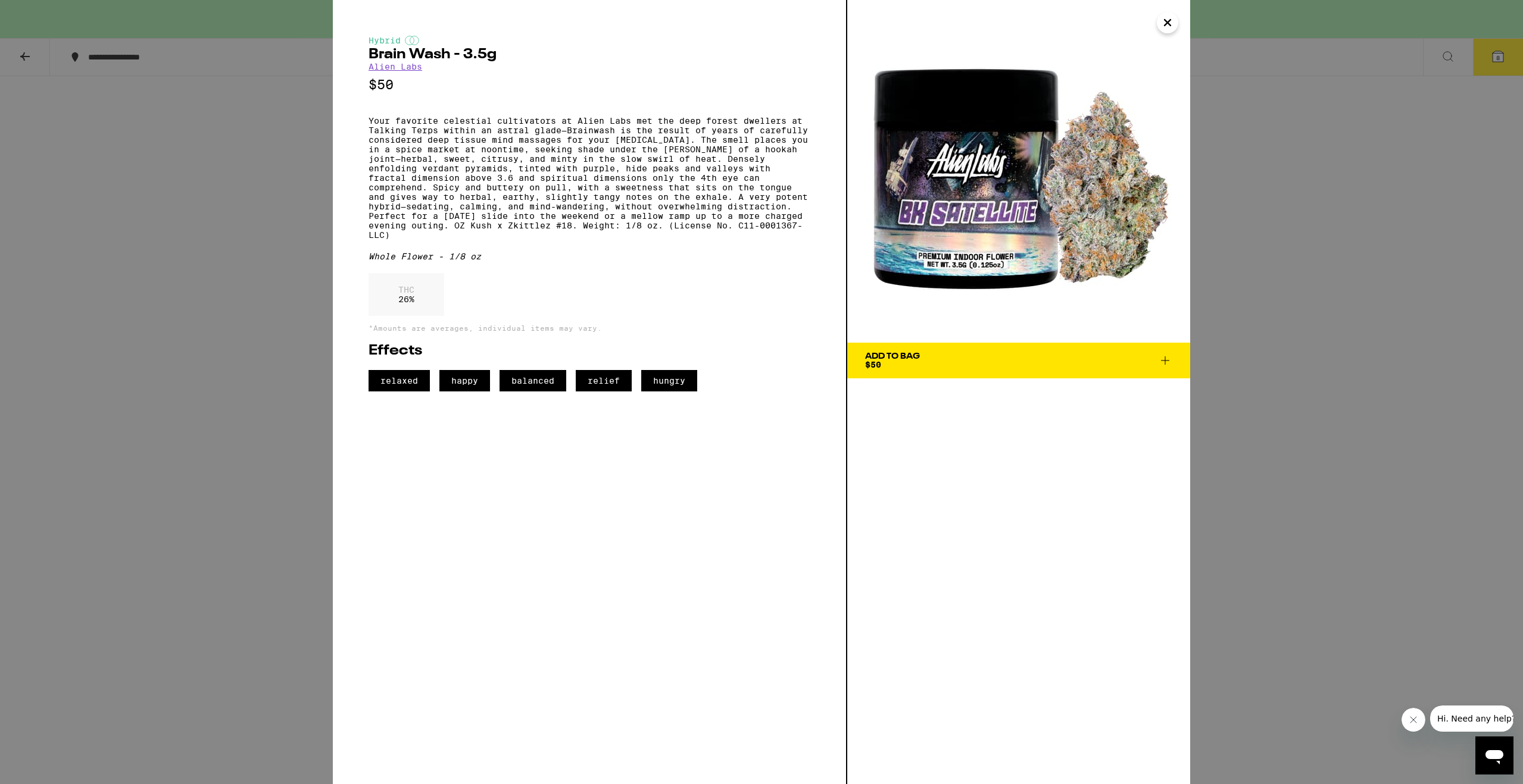
click at [246, 474] on div "Hybrid Brain Wash - 3.5g Alien Labs $50 Your favorite celestial cultivators at …" at bounding box center [761, 392] width 1523 height 784
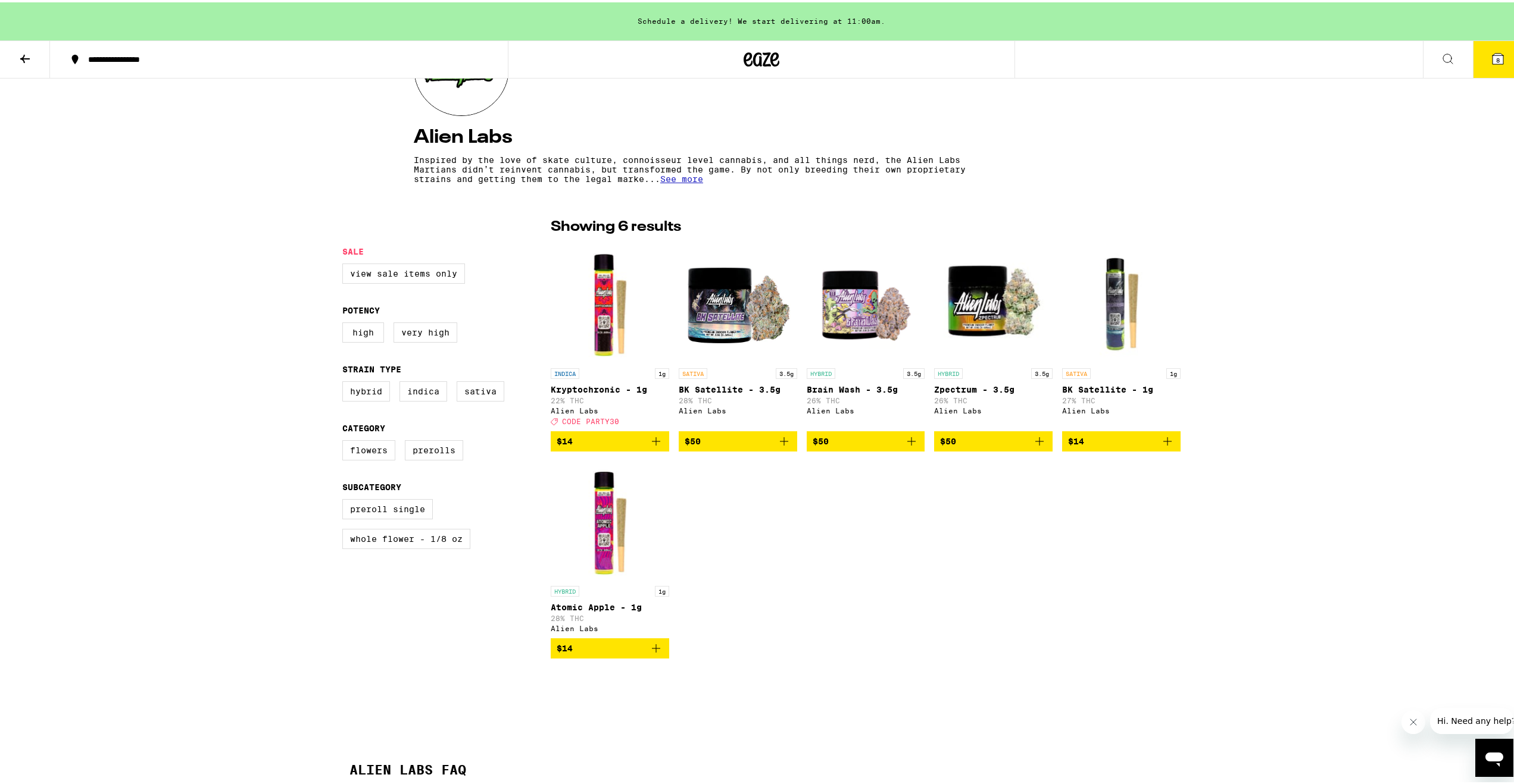
click at [781, 446] on icon "Add to bag" at bounding box center [784, 439] width 14 height 14
click at [1496, 60] on span "9" at bounding box center [1498, 57] width 4 height 7
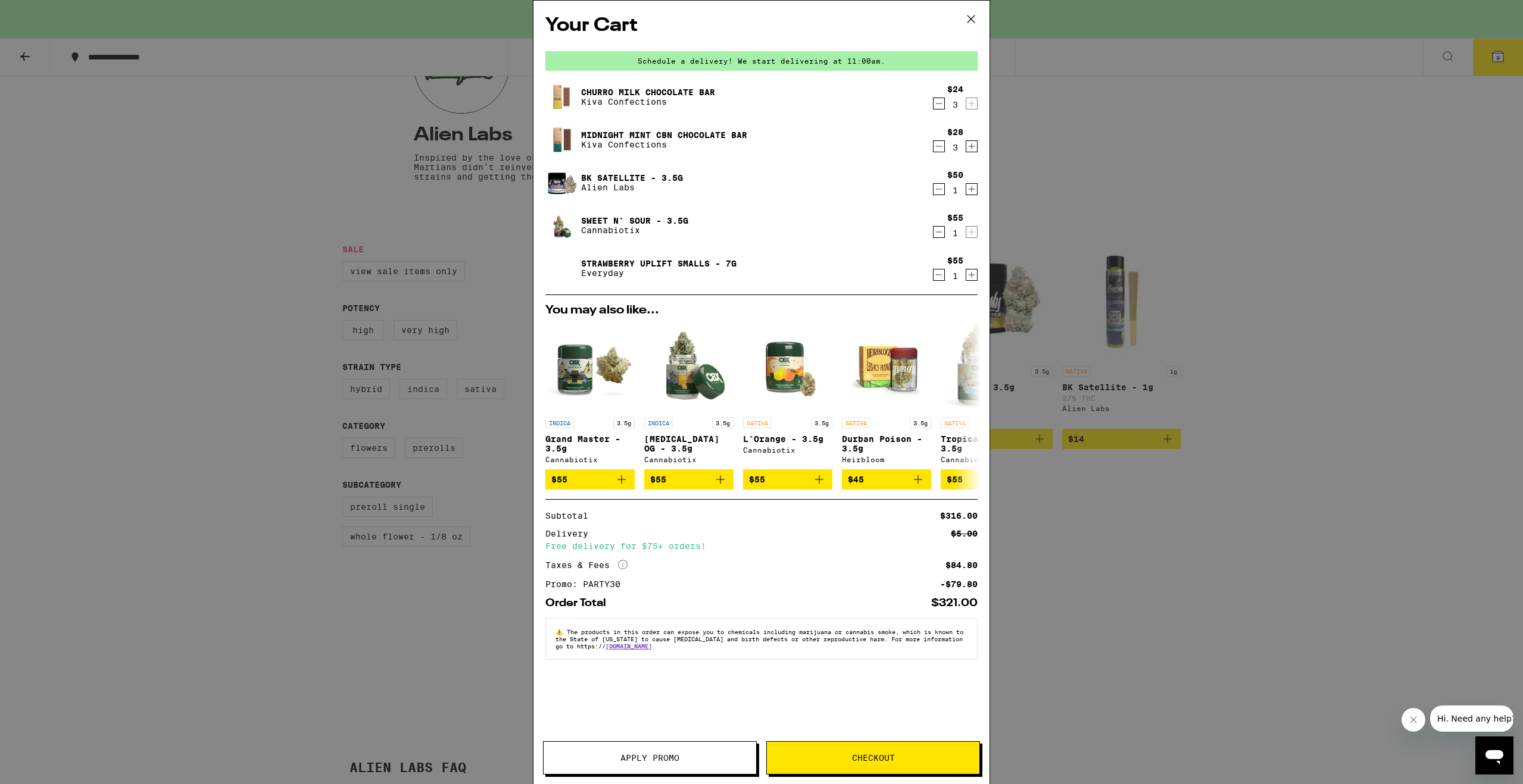
click at [240, 226] on div "Your Cart Schedule a delivery! We start delivering at 11:00am. Churro Milk Choc…" at bounding box center [761, 392] width 1523 height 784
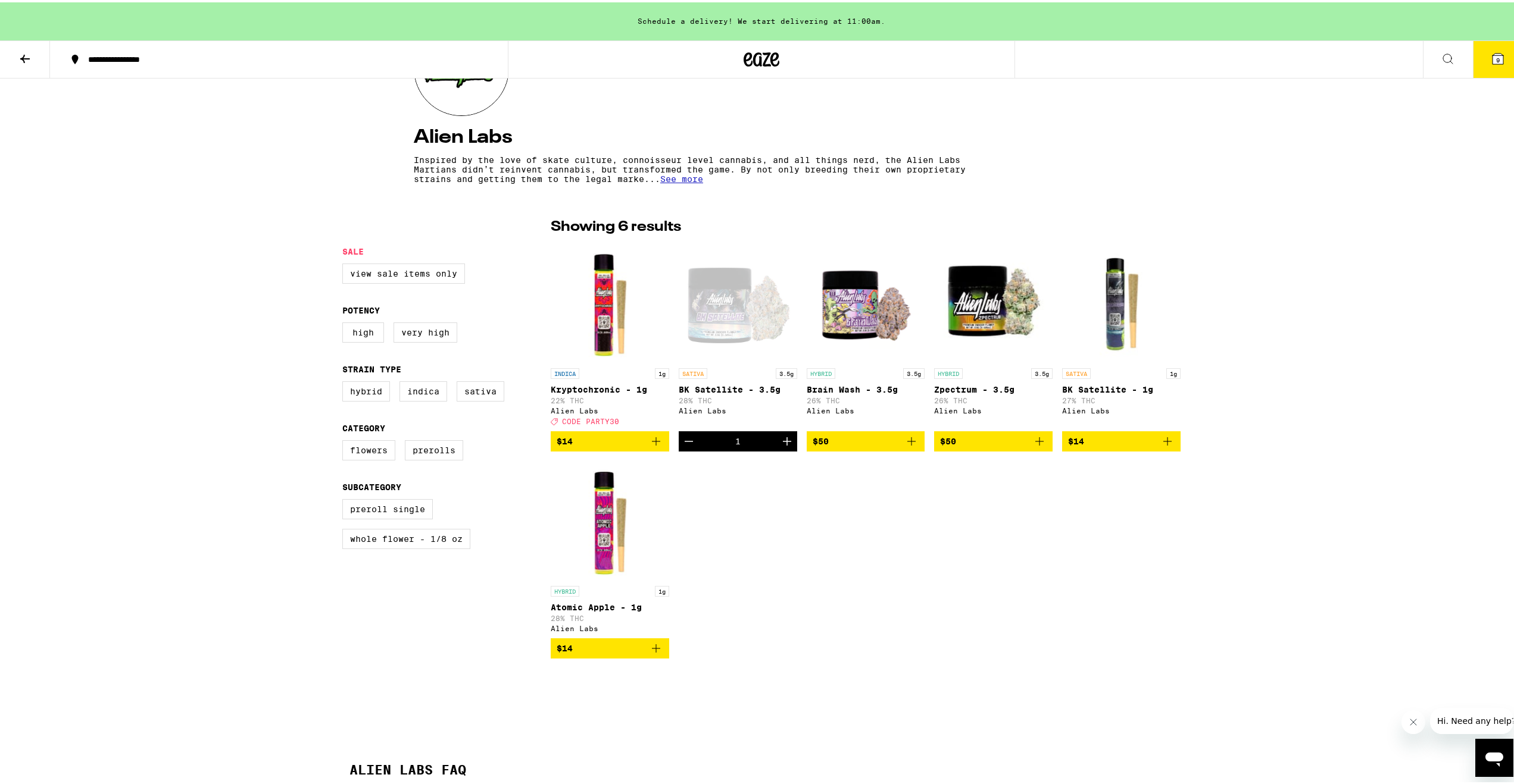
click at [771, 55] on icon at bounding box center [761, 57] width 36 height 21
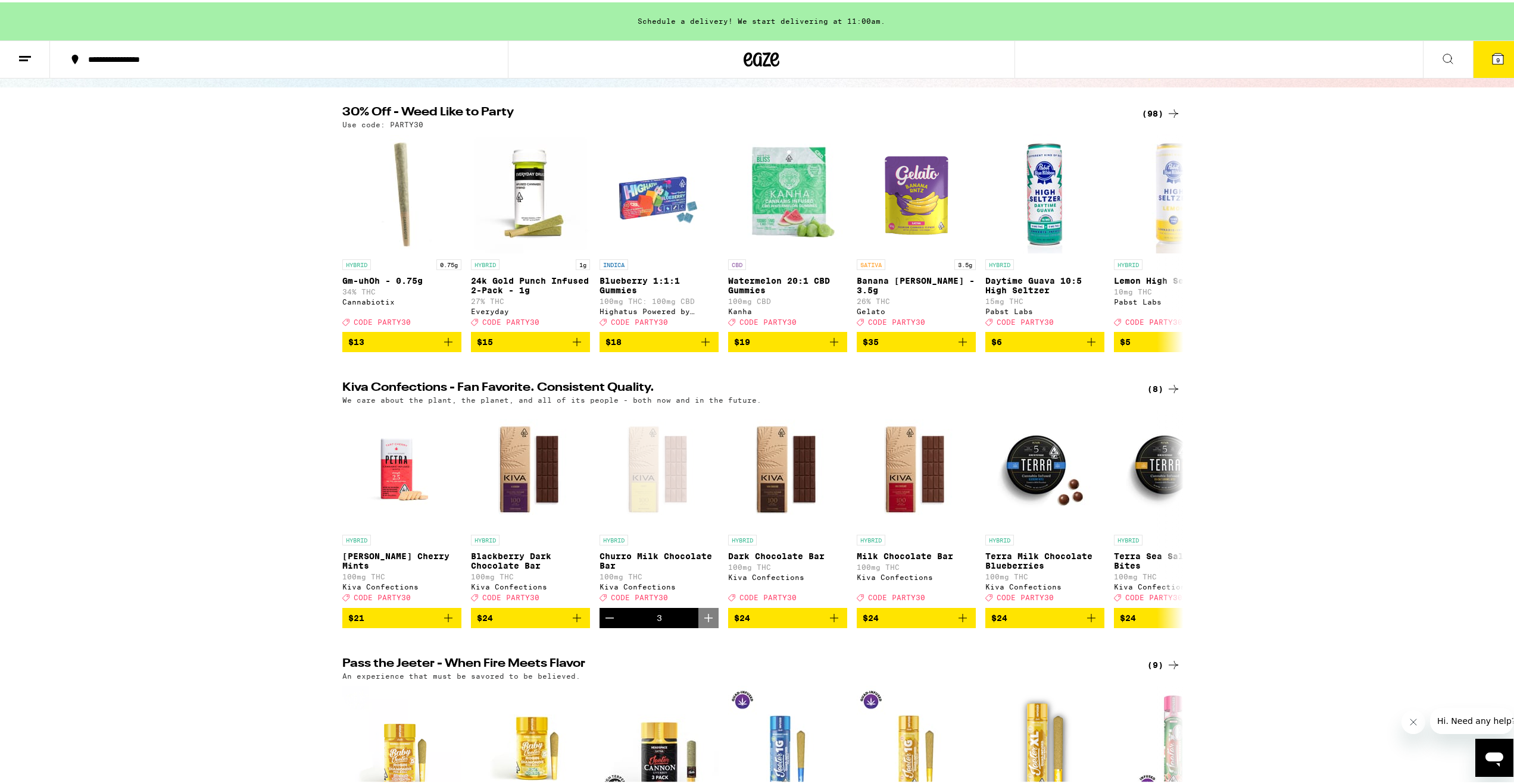
scroll to position [119, 0]
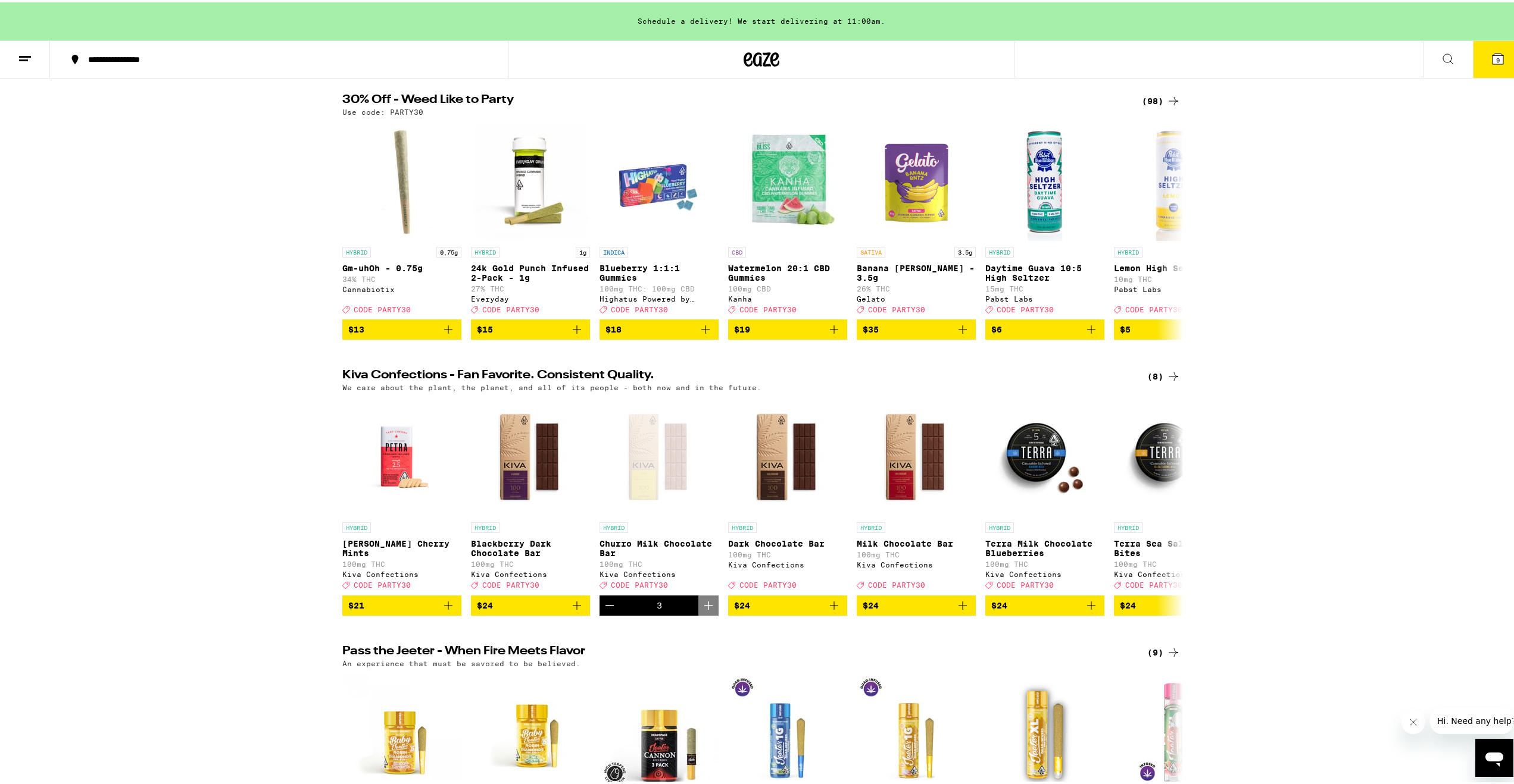
click at [1166, 378] on icon at bounding box center [1173, 374] width 14 height 14
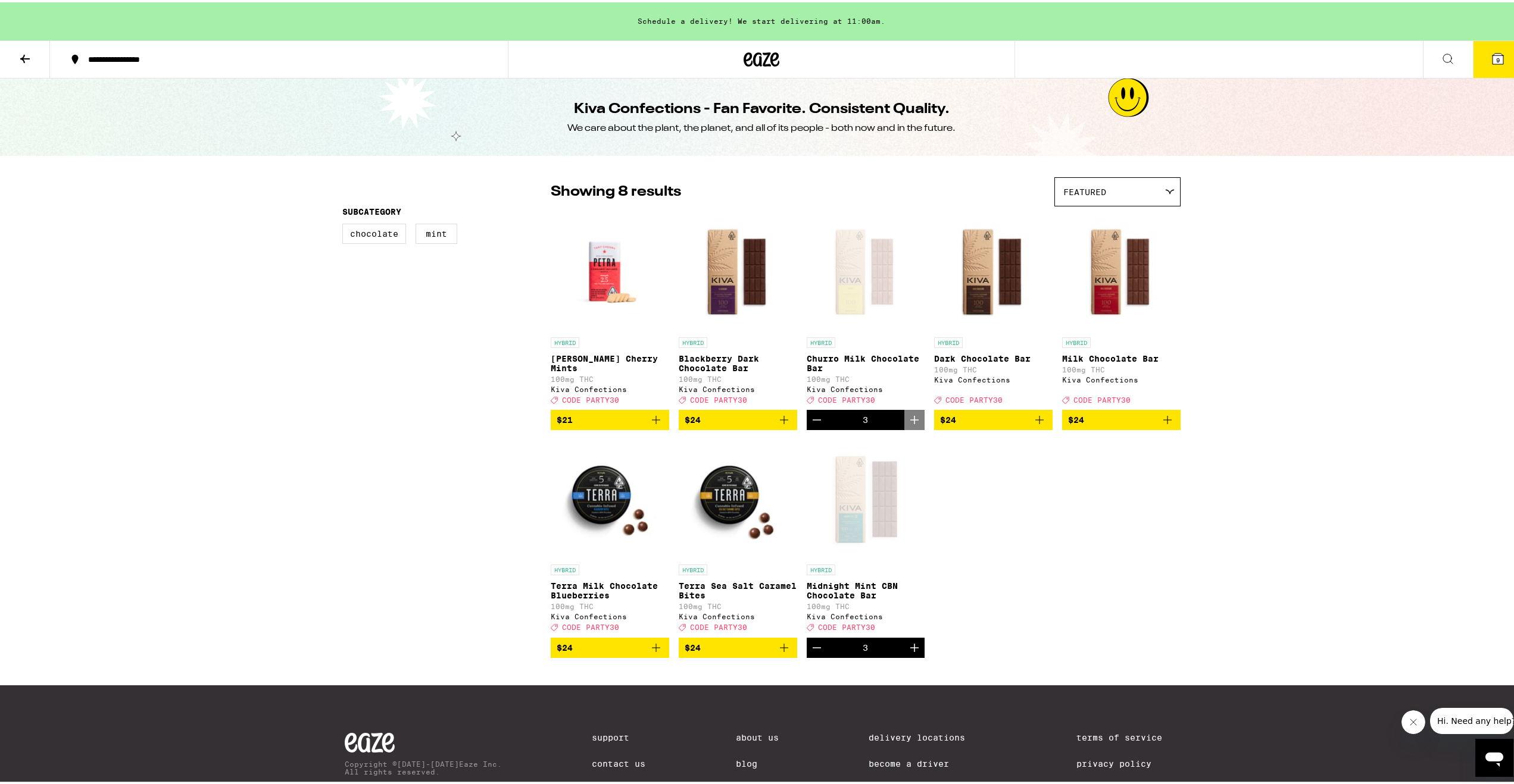
click at [1496, 61] on span "9" at bounding box center [1498, 57] width 4 height 7
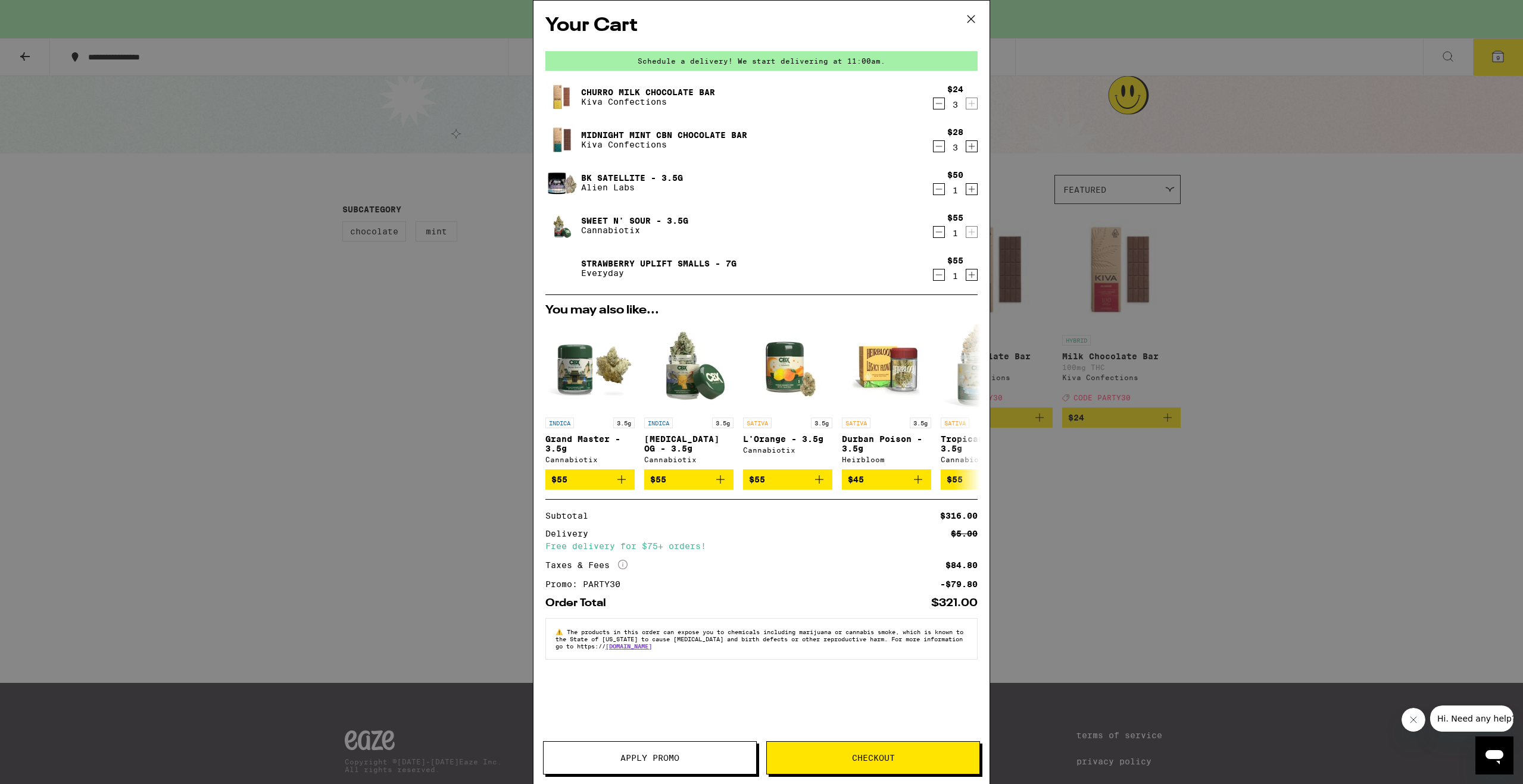
click at [287, 377] on div "Your Cart Schedule a delivery! We start delivering at 11:00am. Churro Milk Choc…" at bounding box center [761, 392] width 1523 height 784
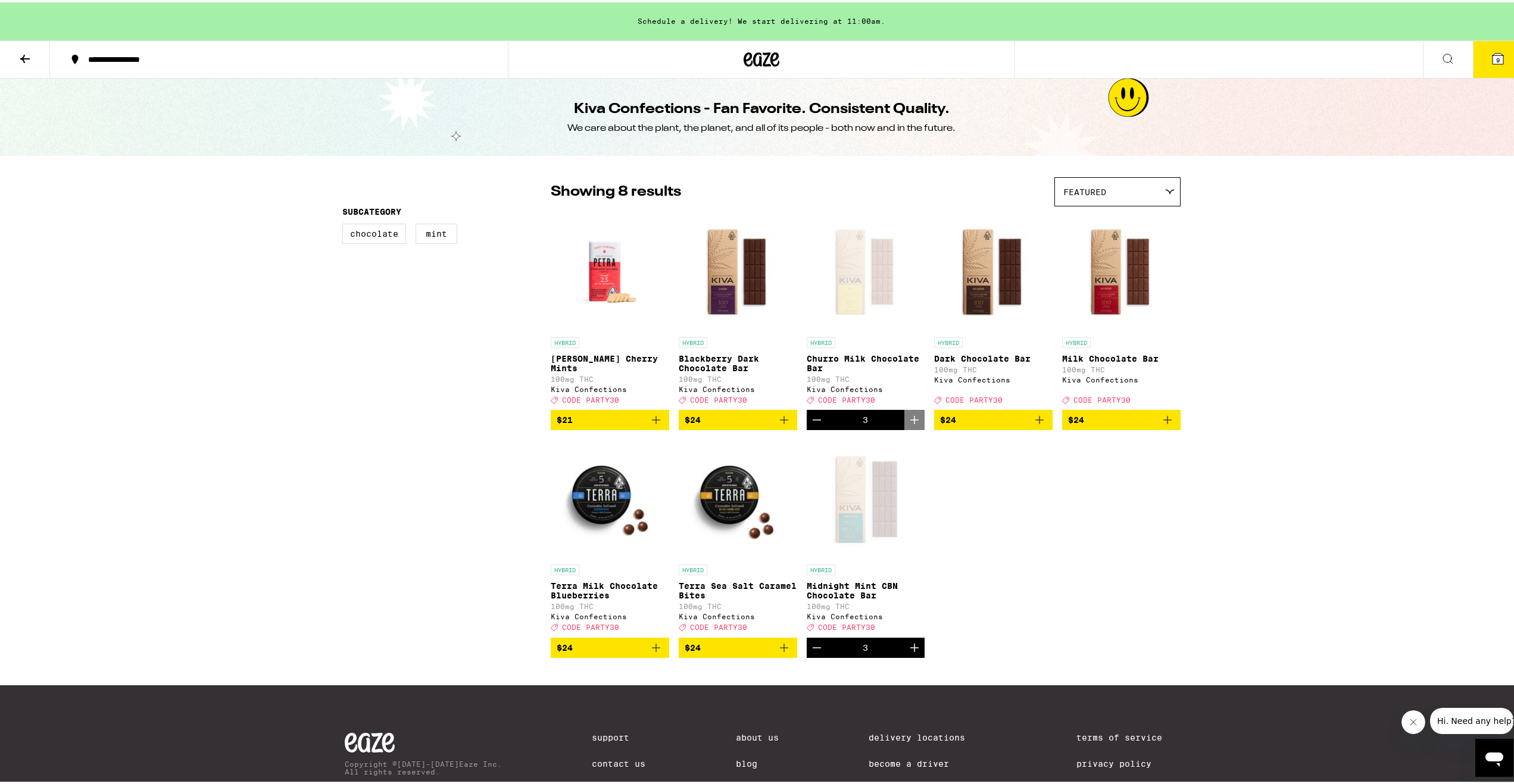
click at [1496, 58] on span "9" at bounding box center [1498, 57] width 4 height 7
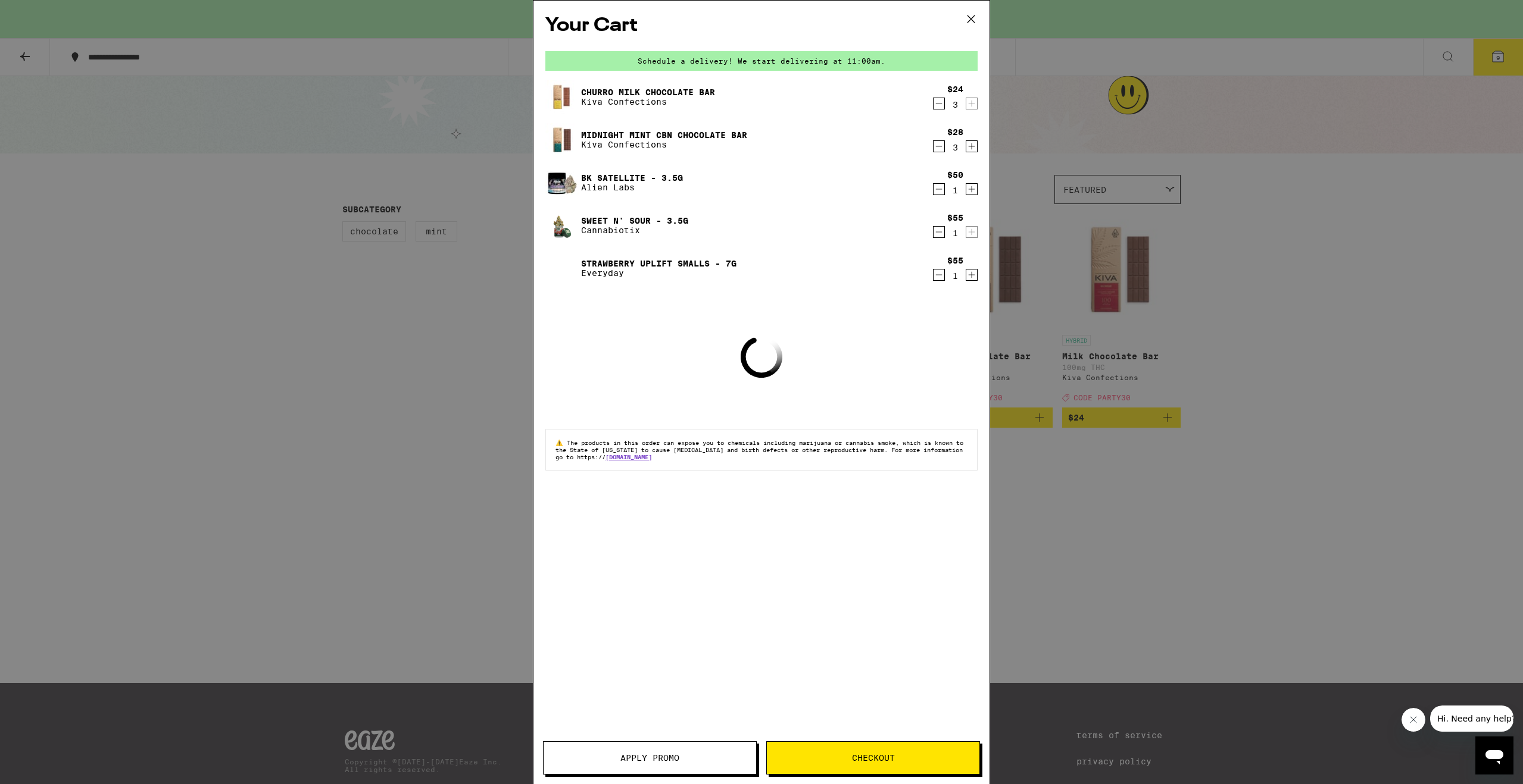
click at [851, 751] on button "Checkout" at bounding box center [873, 758] width 214 height 33
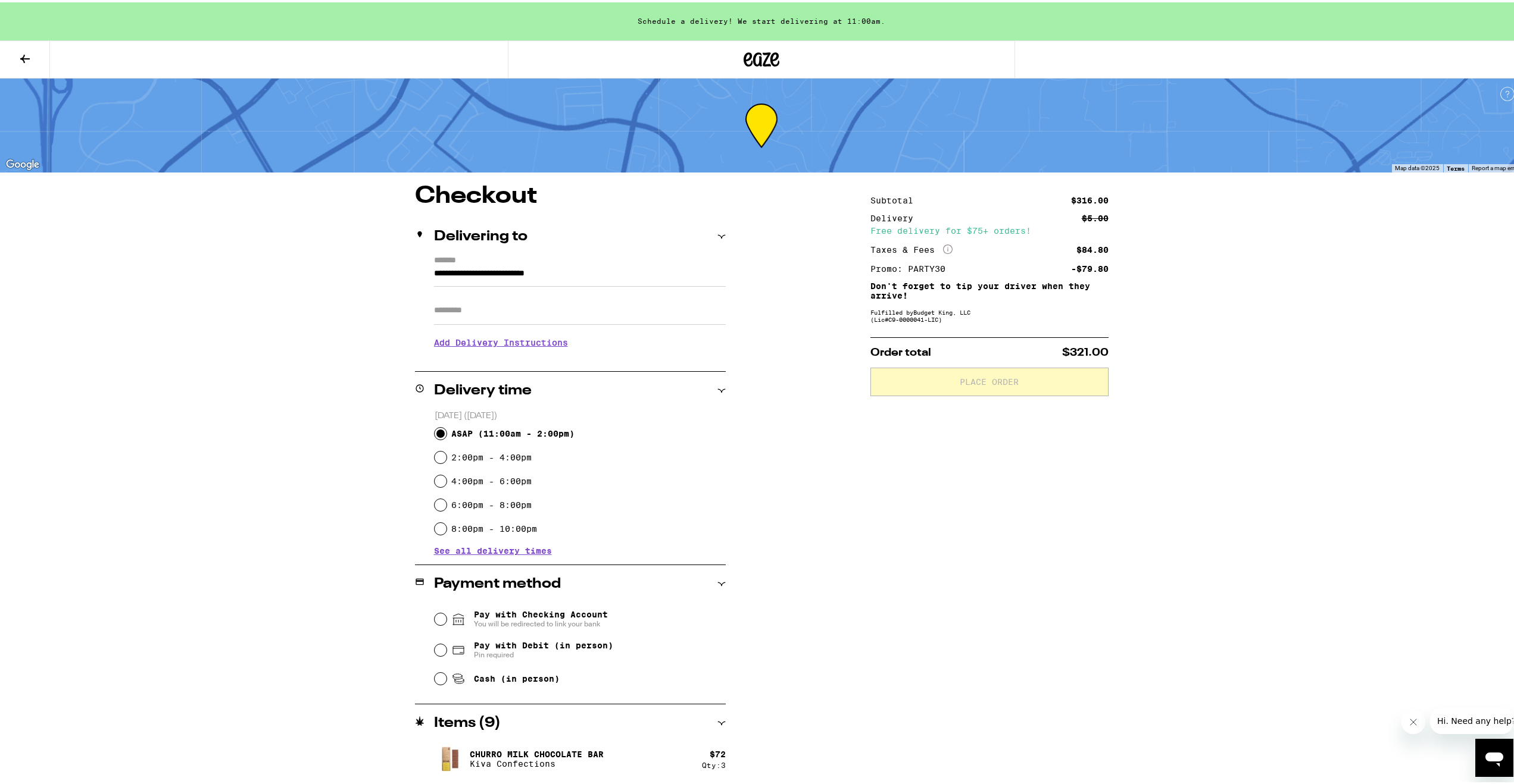
click at [435, 435] on input "ASAP ( 11:00am - 2:00pm )" at bounding box center [440, 431] width 12 height 12
radio input "true"
click at [479, 349] on h3 "Add Delivery Instructions" at bounding box center [580, 340] width 292 height 27
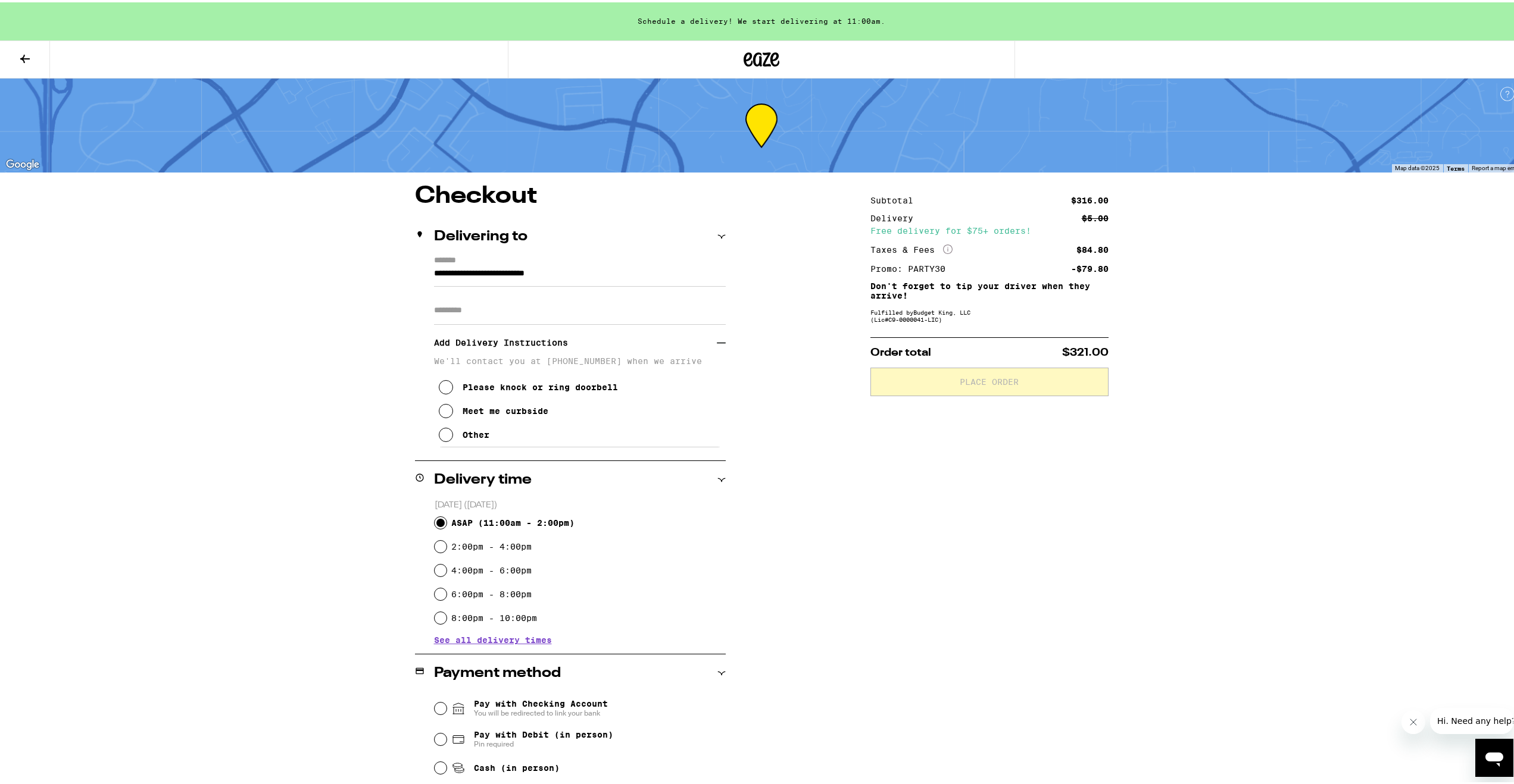
click at [444, 445] on button "Other" at bounding box center [464, 433] width 50 height 24
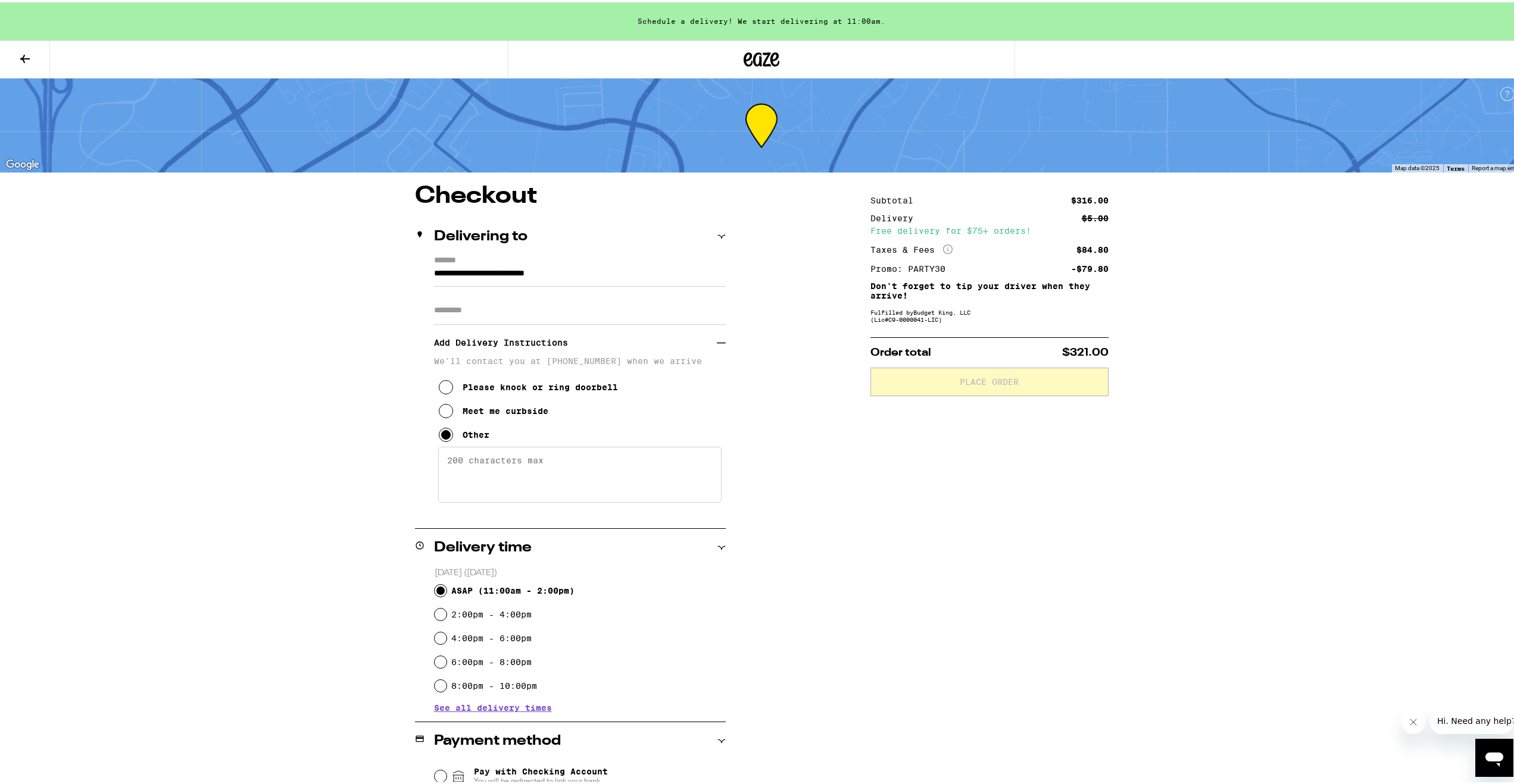
click at [468, 462] on textarea "Enter any other delivery instructions you want driver to know" at bounding box center [580, 472] width 284 height 56
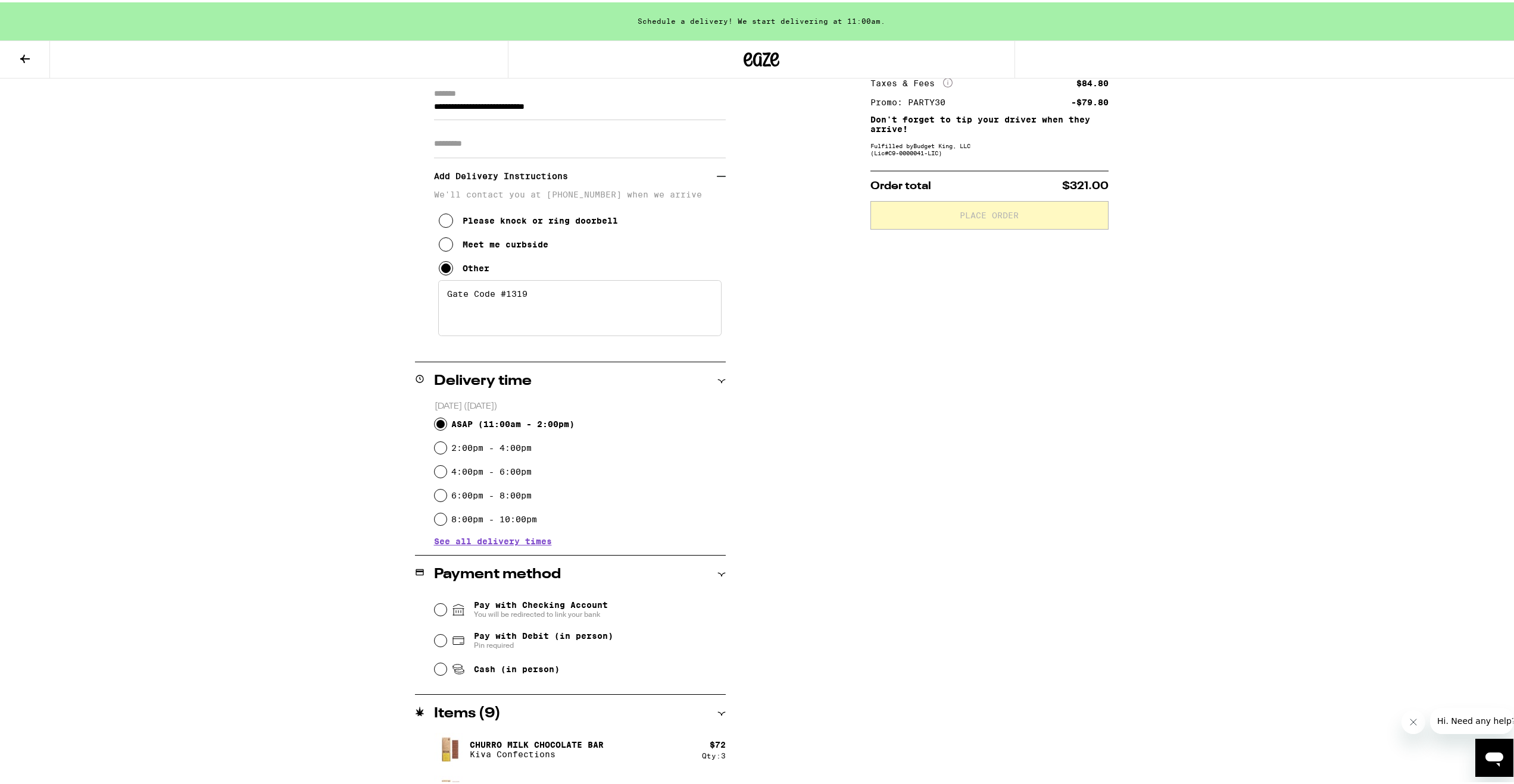
scroll to position [178, 0]
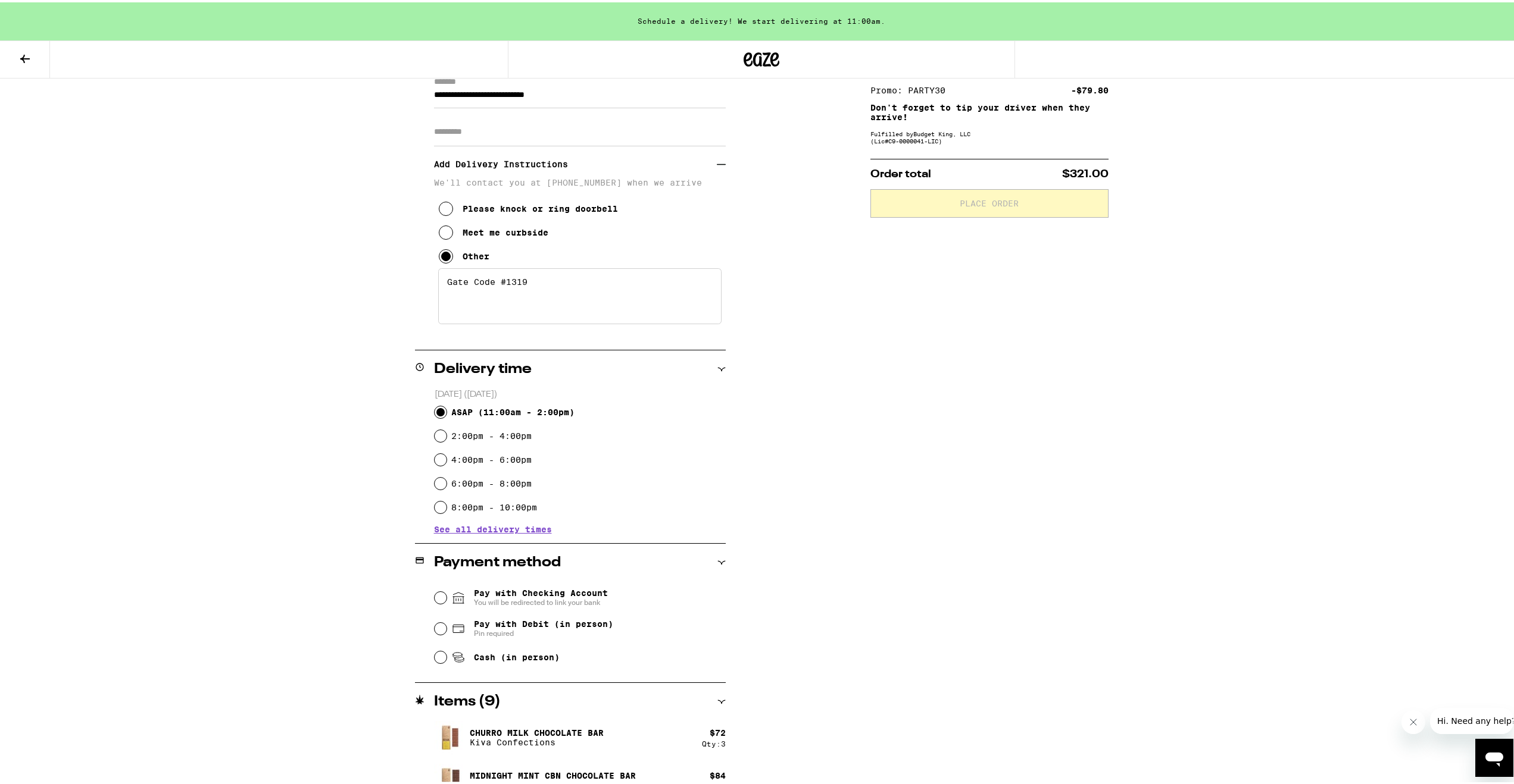
type textarea "Gate Code #1319"
click at [435, 624] on input "Pay with Debit (in person) Pin required" at bounding box center [440, 627] width 12 height 12
radio input "true"
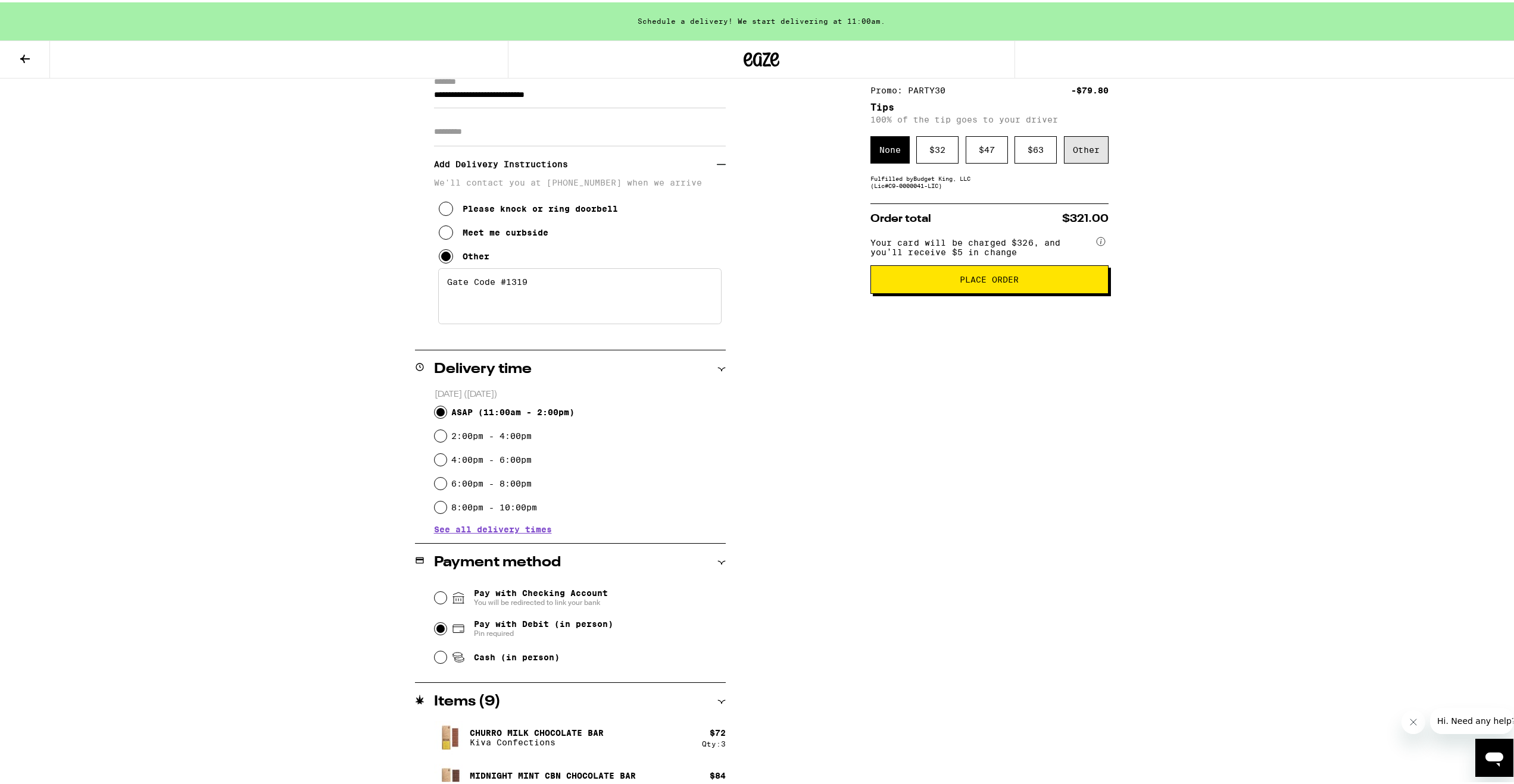
click at [1082, 153] on div "Other" at bounding box center [1086, 147] width 45 height 27
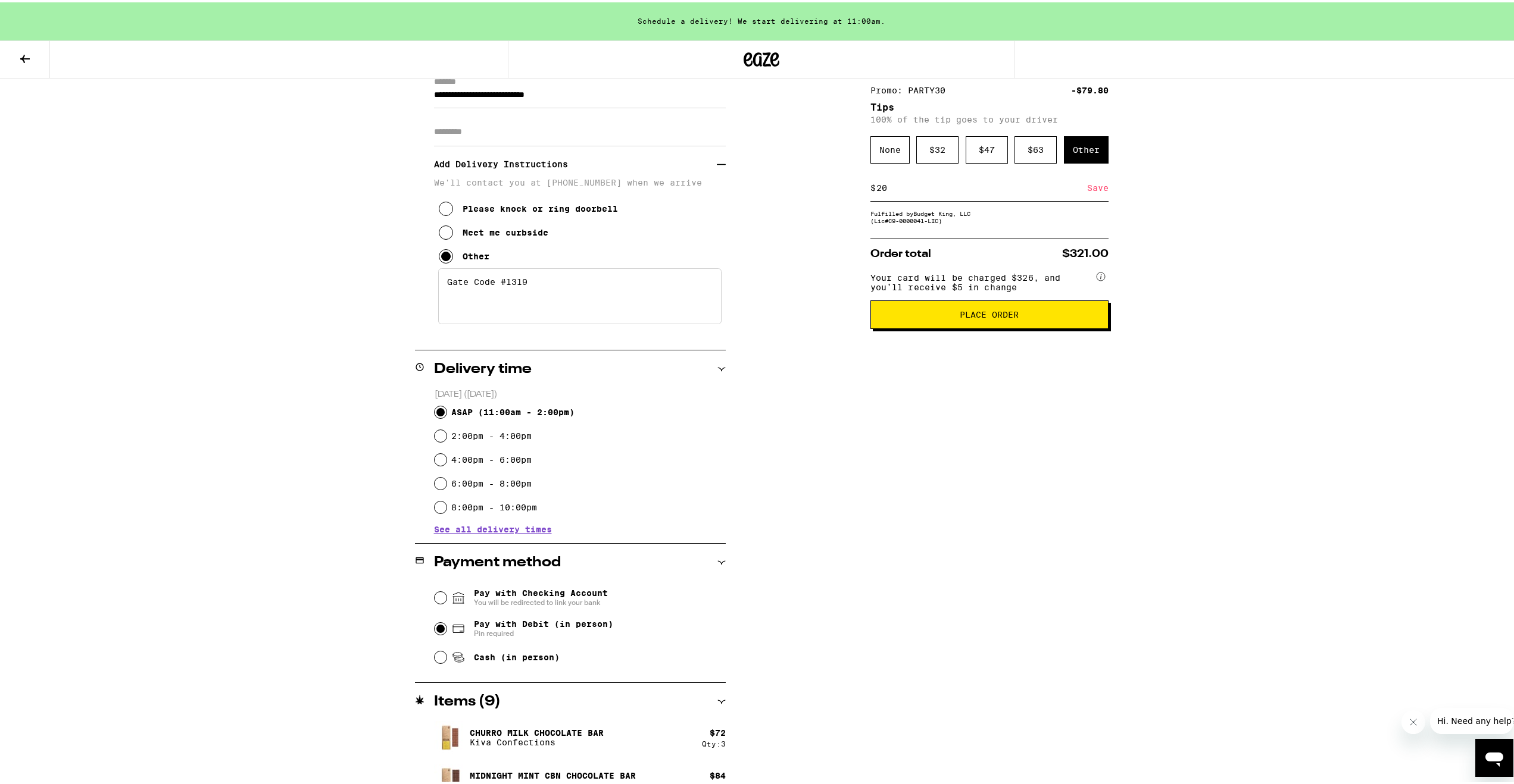
type input "20"
click at [1089, 190] on div "Save" at bounding box center [1098, 186] width 21 height 26
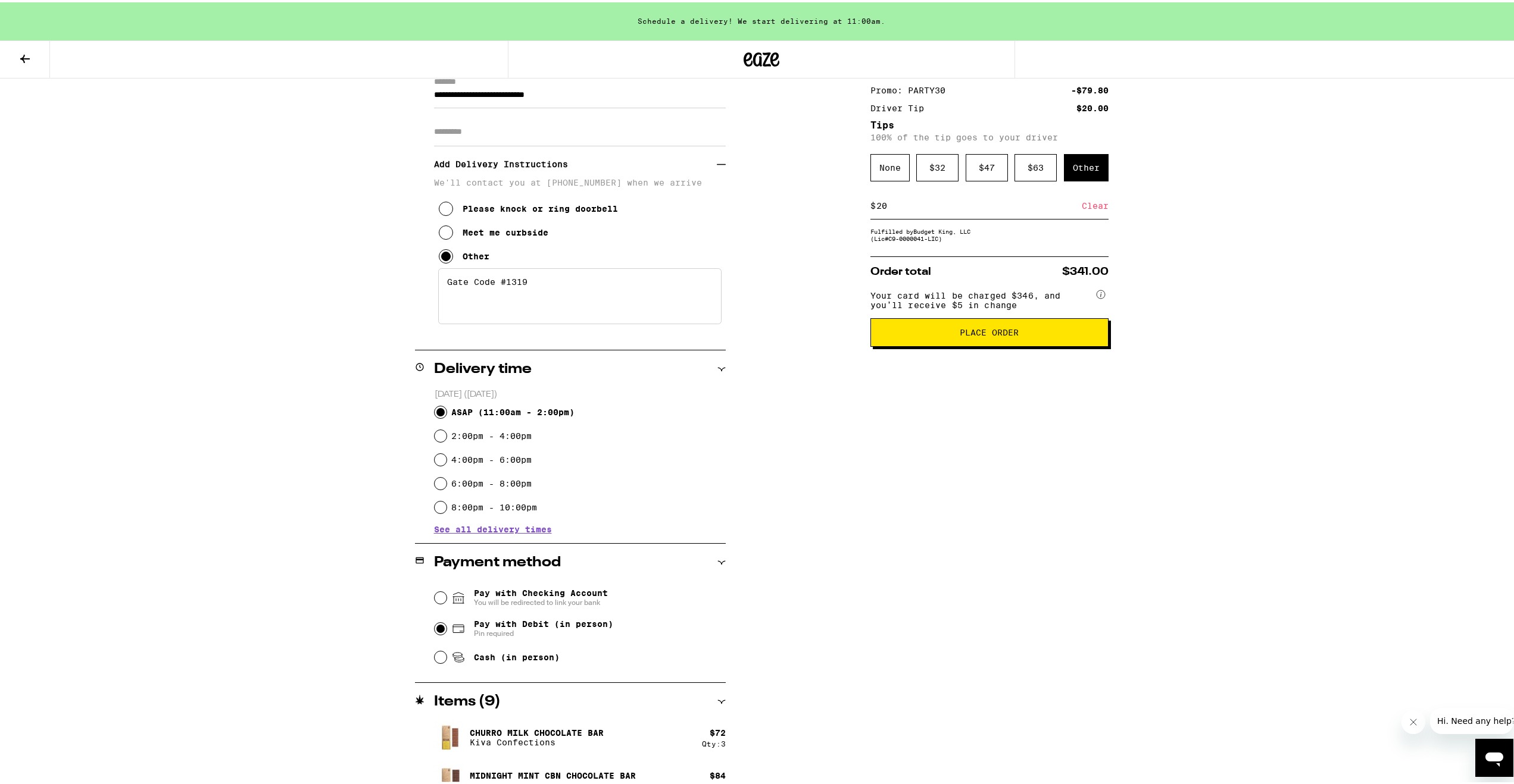
click at [1298, 285] on div "**********" at bounding box center [761, 378] width 1523 height 1112
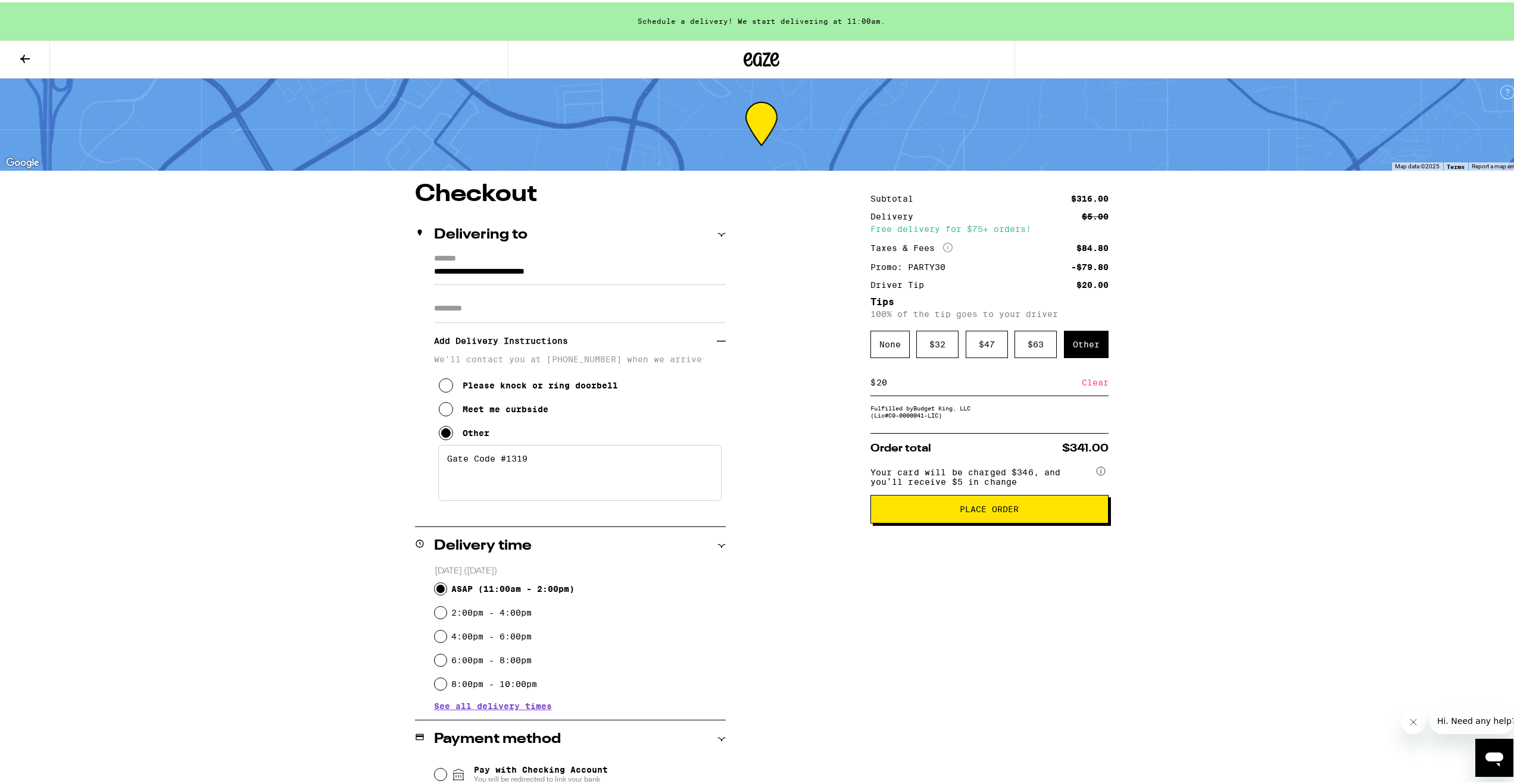
scroll to position [0, 0]
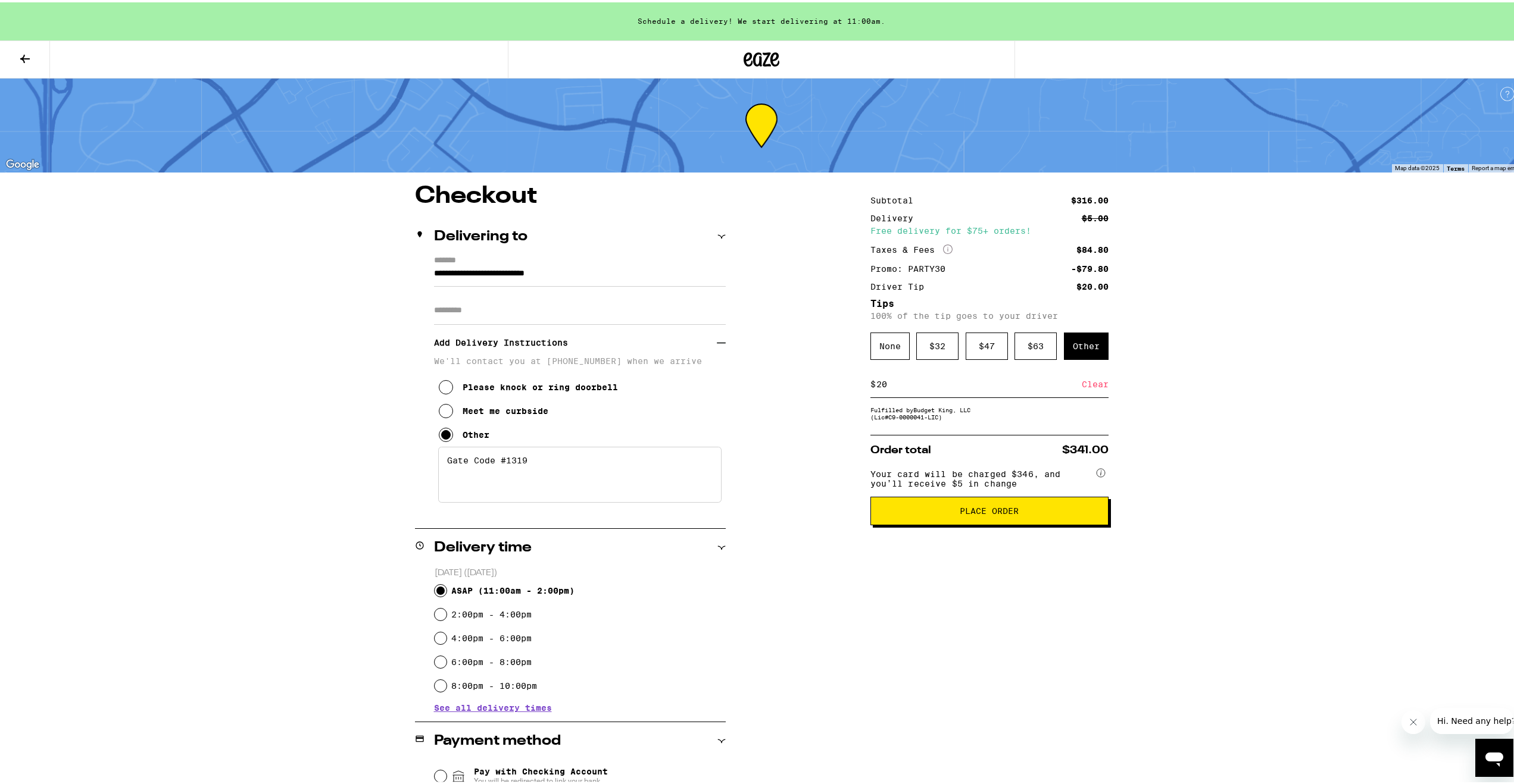
click at [1268, 343] on div "**********" at bounding box center [761, 556] width 1523 height 1112
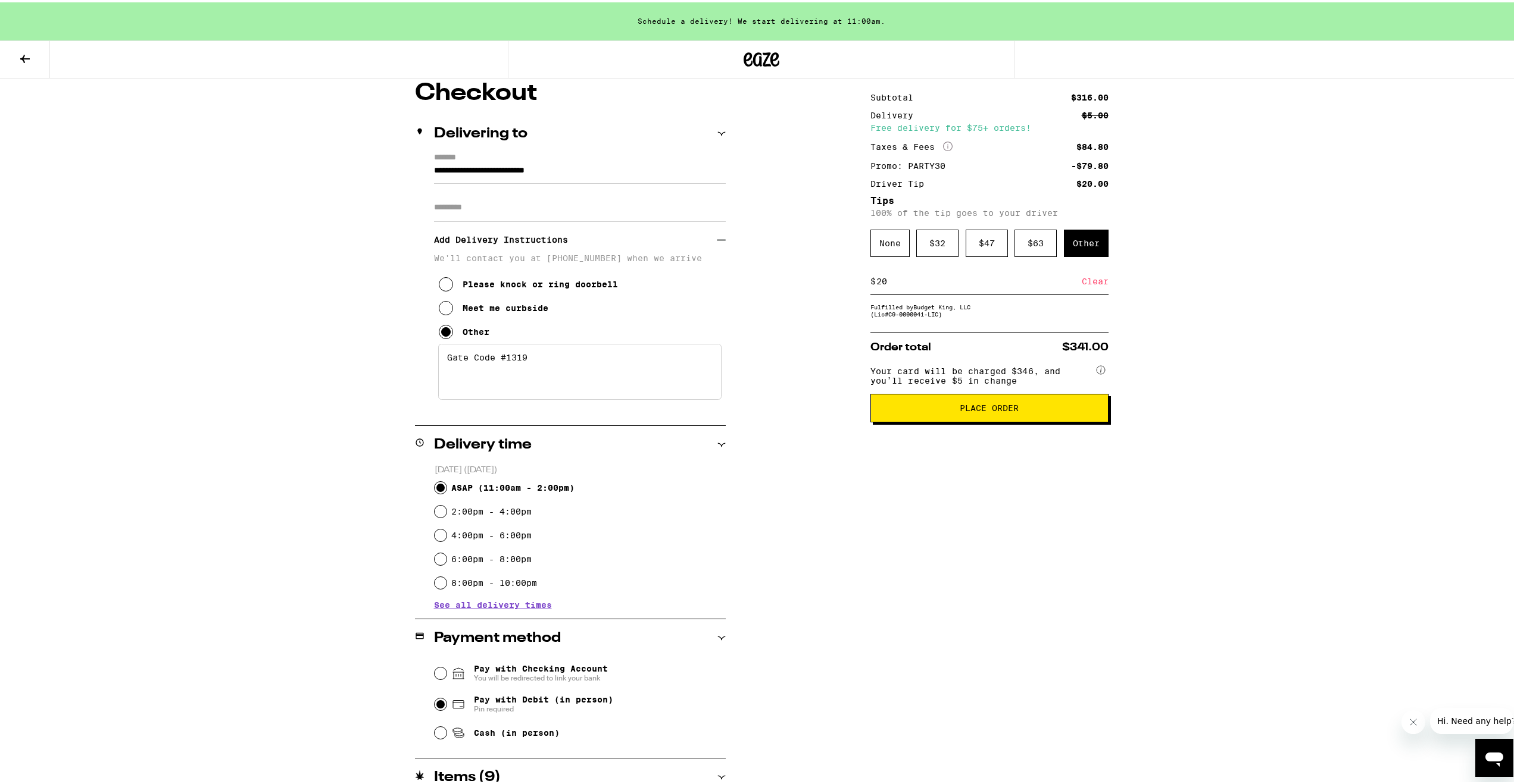
scroll to position [30, 0]
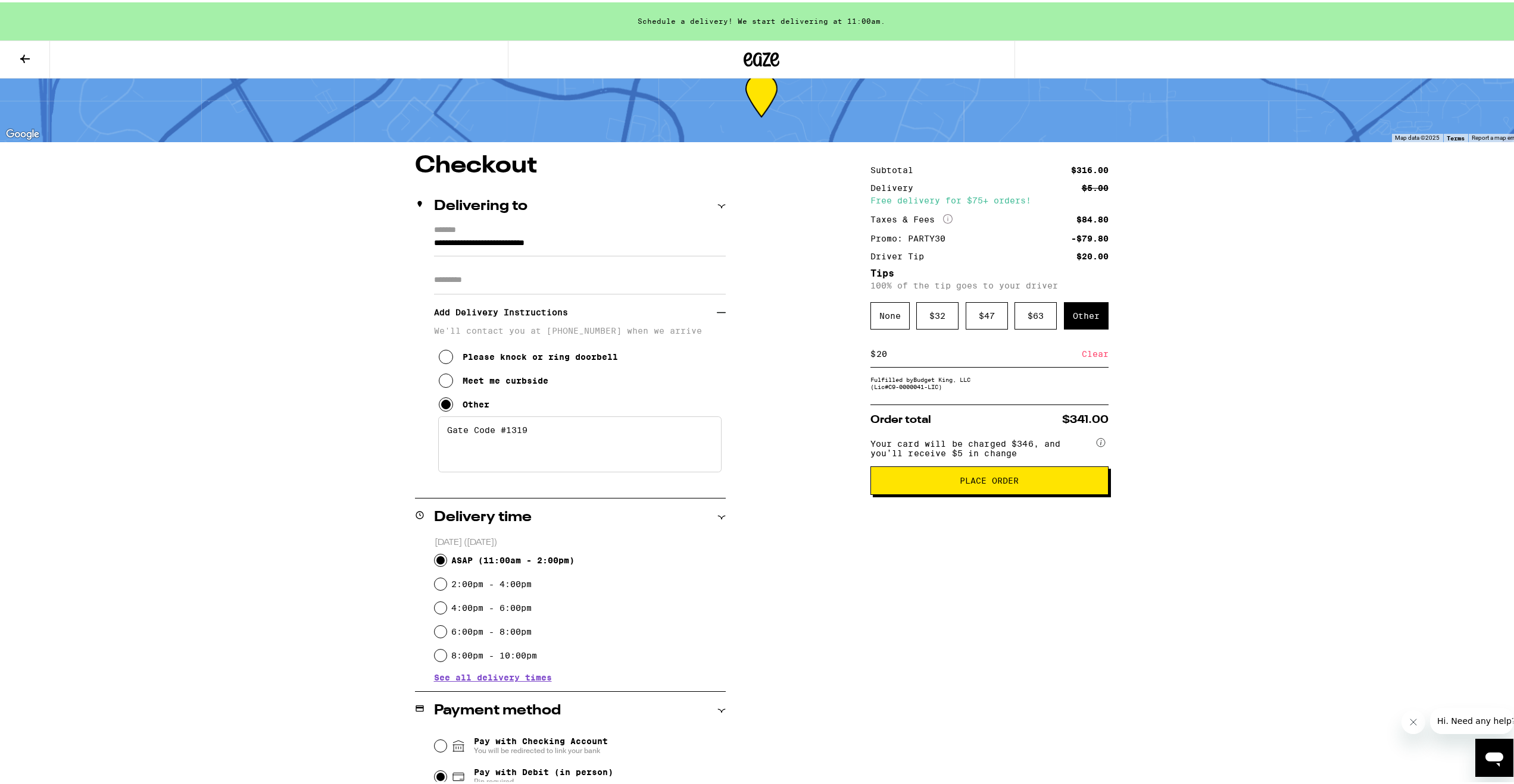
click at [994, 482] on span "Place Order" at bounding box center [989, 478] width 59 height 8
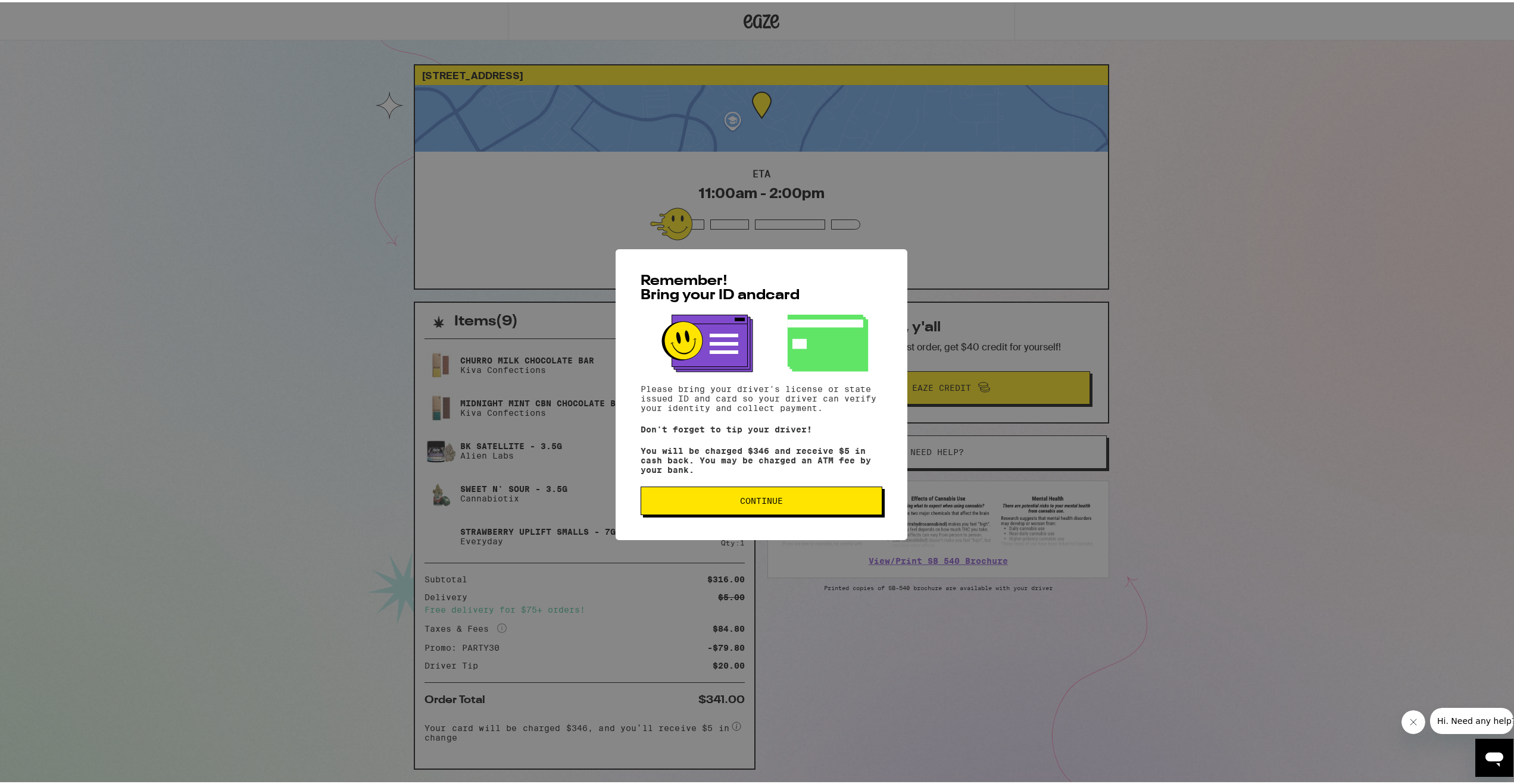
click at [779, 496] on button "Continue" at bounding box center [762, 498] width 242 height 28
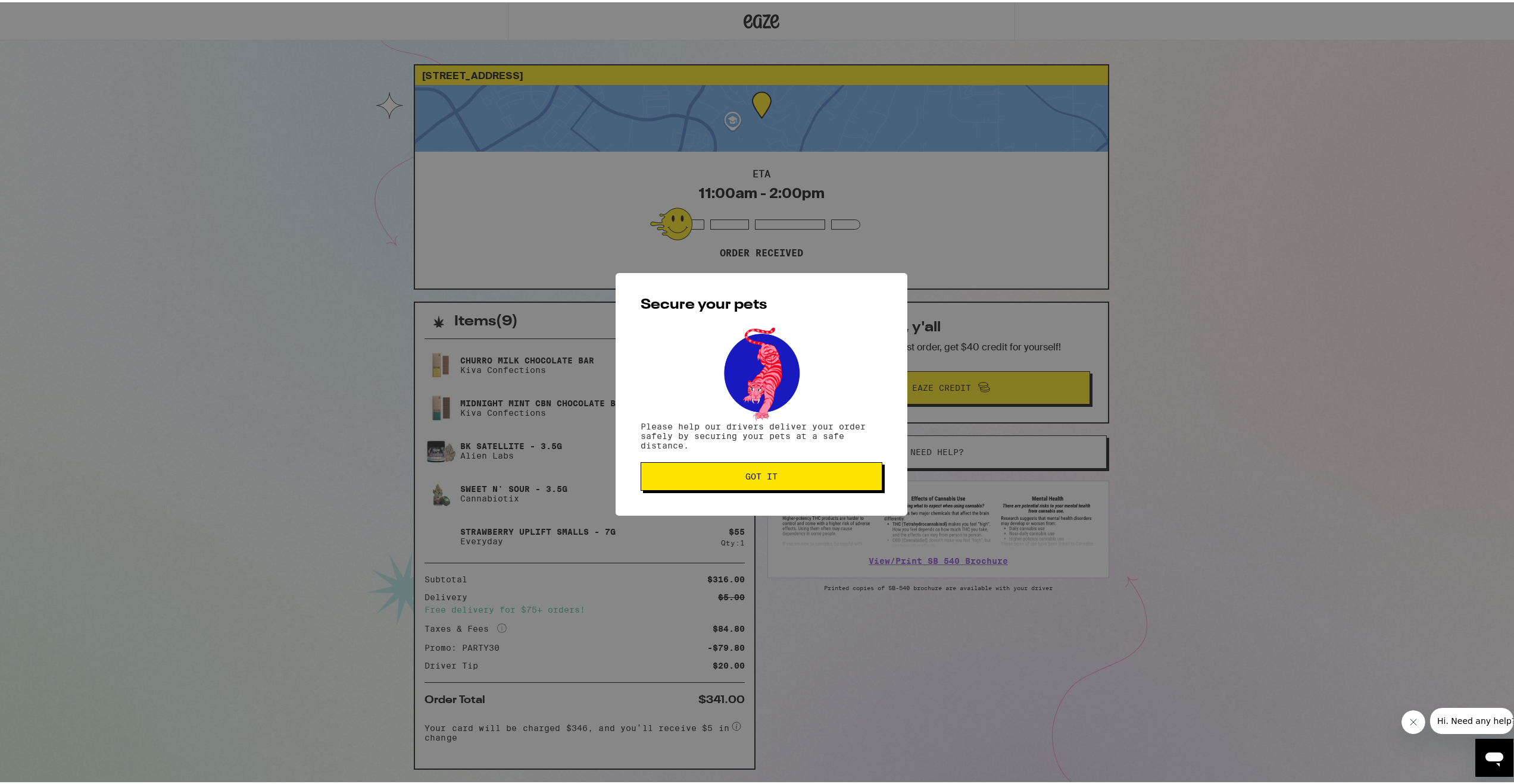
click at [769, 479] on span "Got it" at bounding box center [761, 474] width 32 height 8
